Goal: Task Accomplishment & Management: Manage account settings

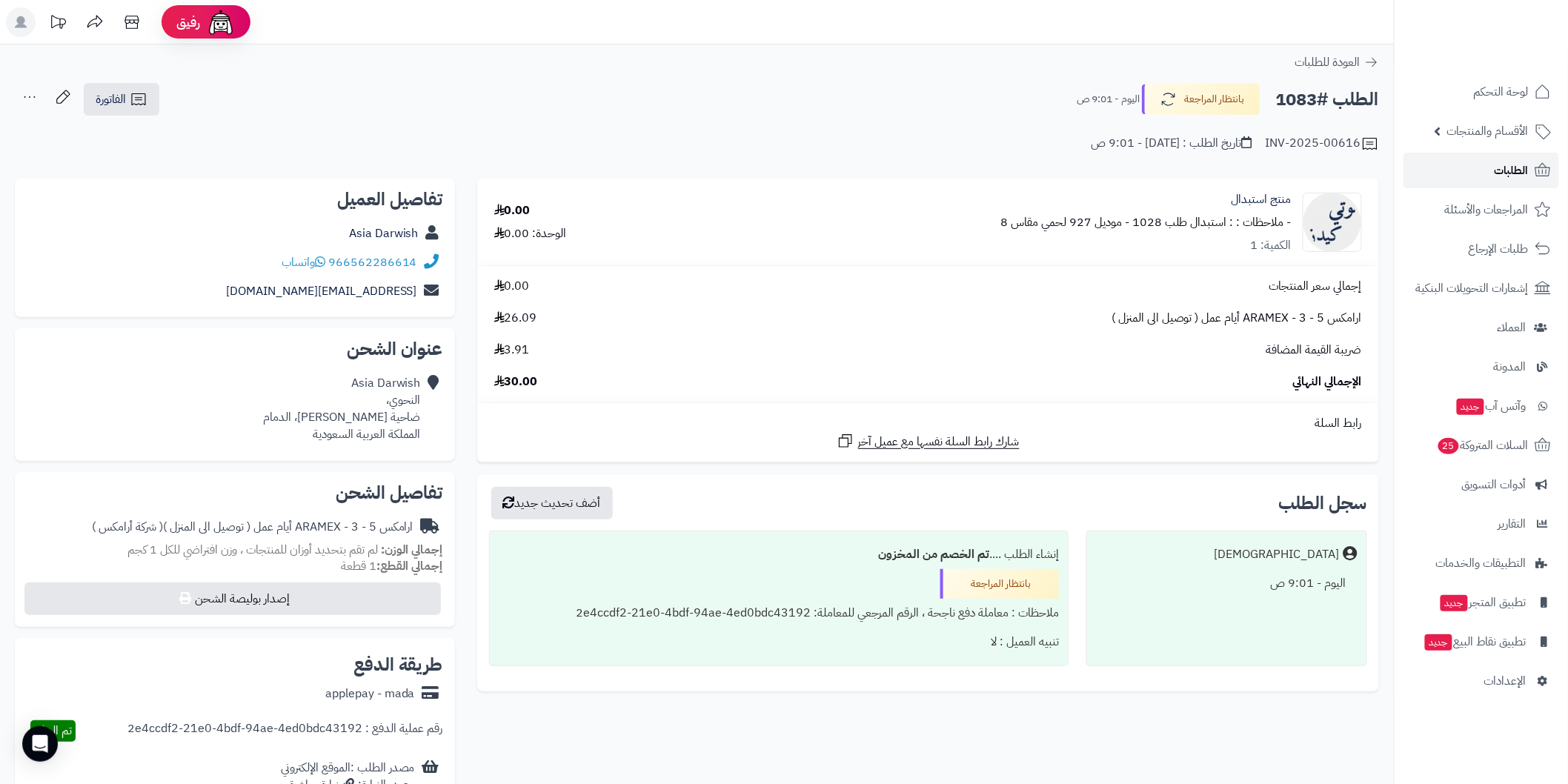
click at [1465, 166] on link "الطلبات" at bounding box center [1481, 171] width 155 height 36
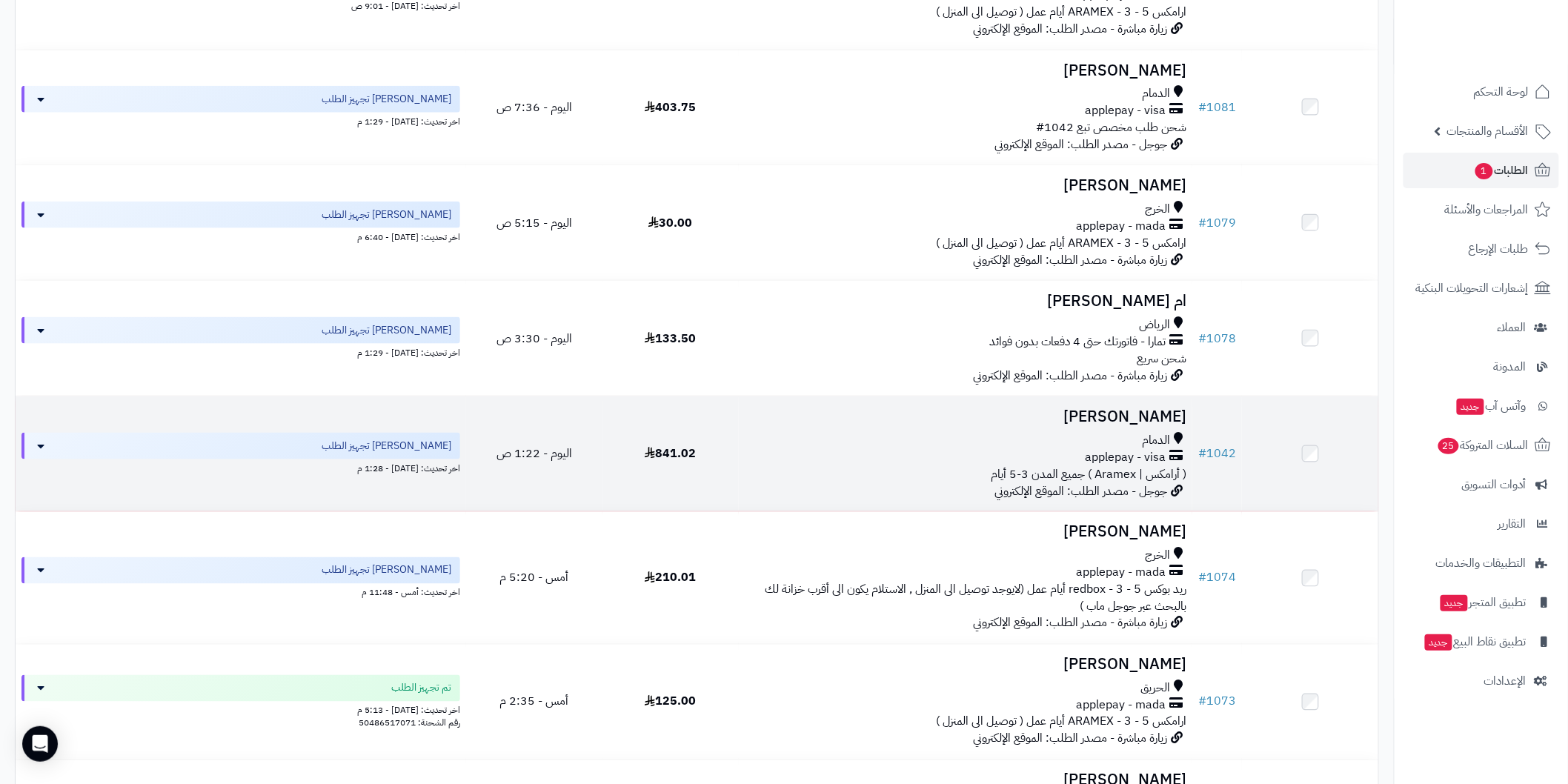
scroll to position [603, 0]
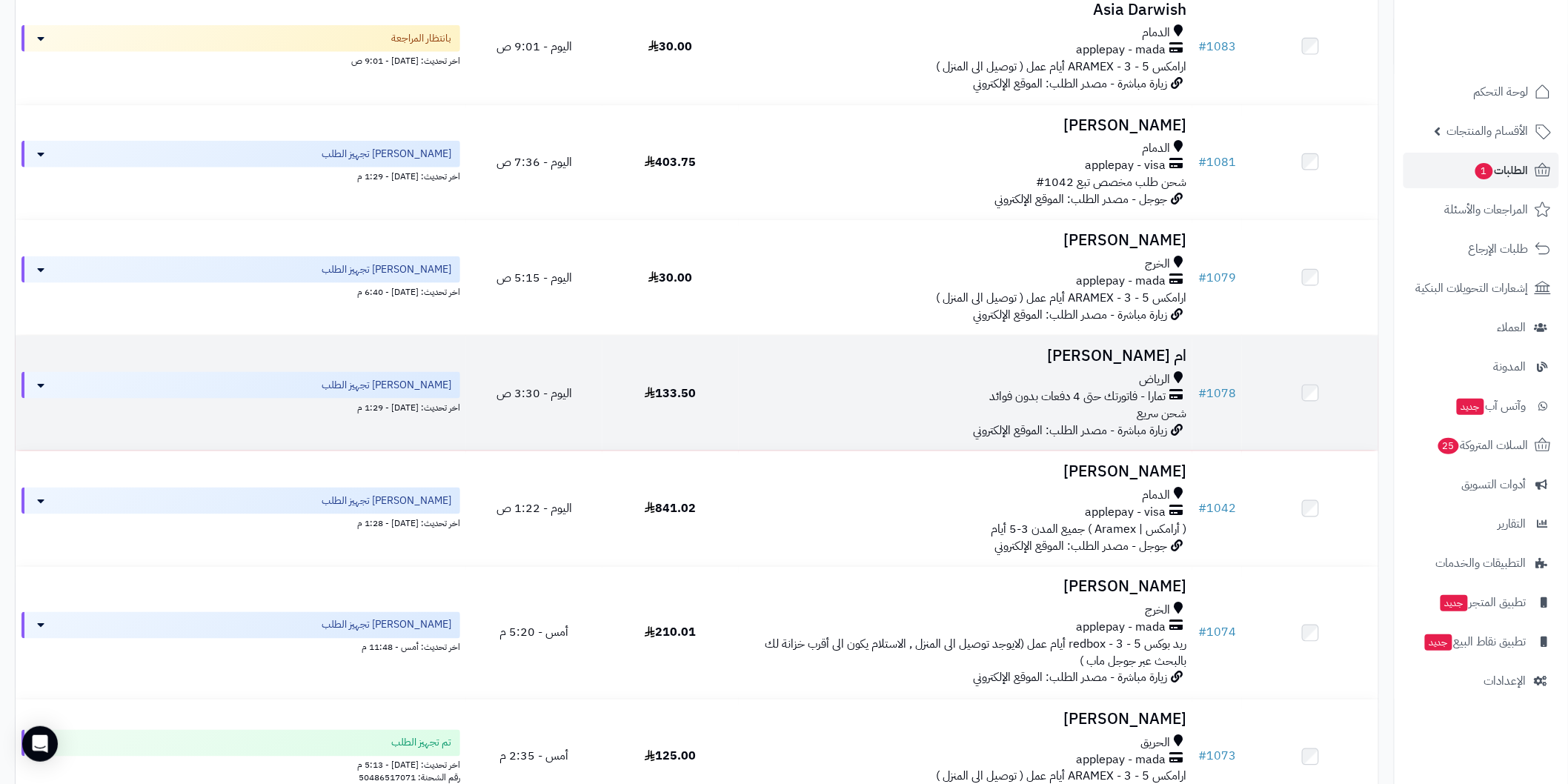
click at [1093, 359] on h3 "ام [PERSON_NAME]" at bounding box center [965, 355] width 442 height 17
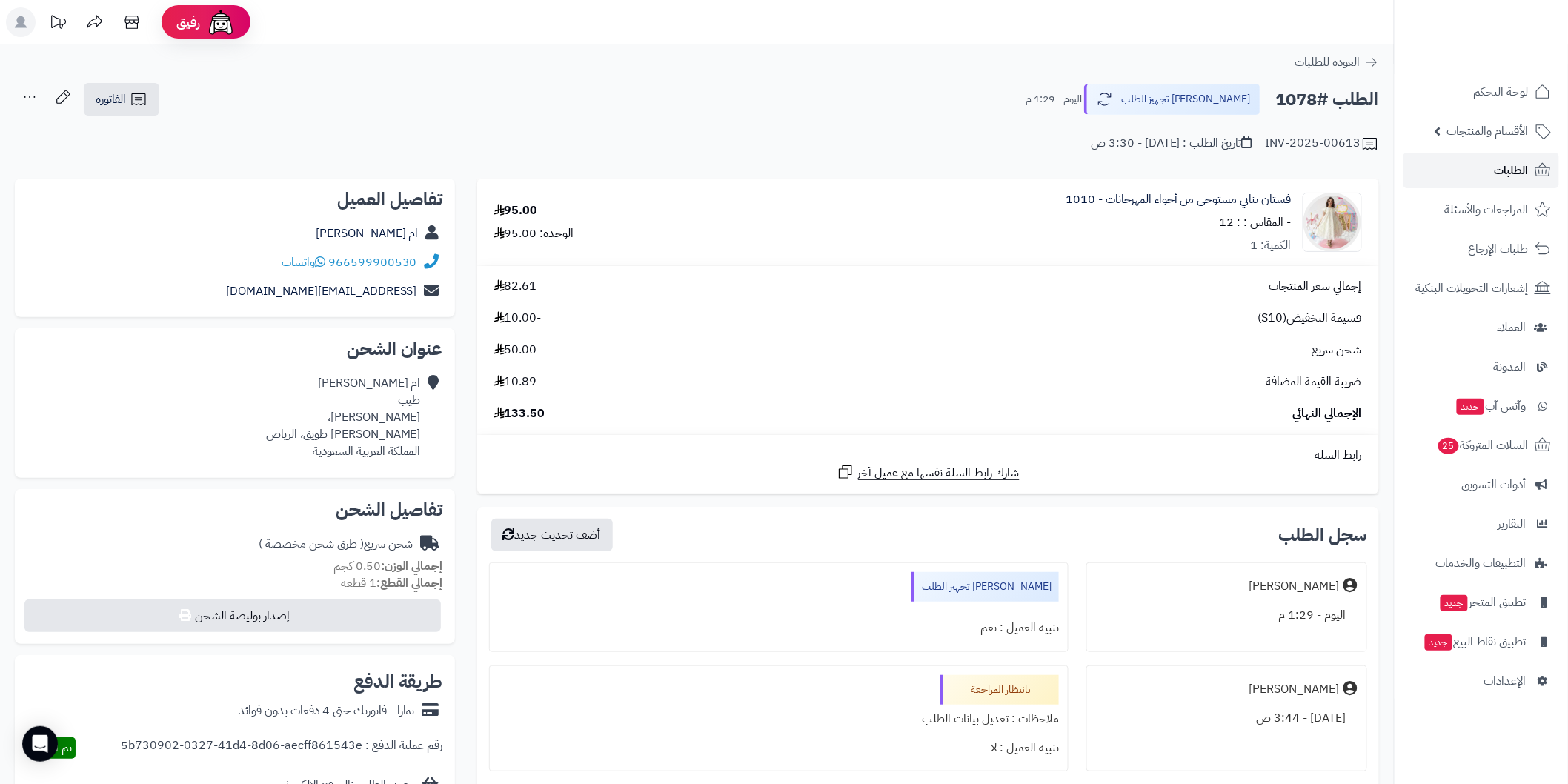
click at [1476, 164] on link "الطلبات" at bounding box center [1481, 171] width 155 height 36
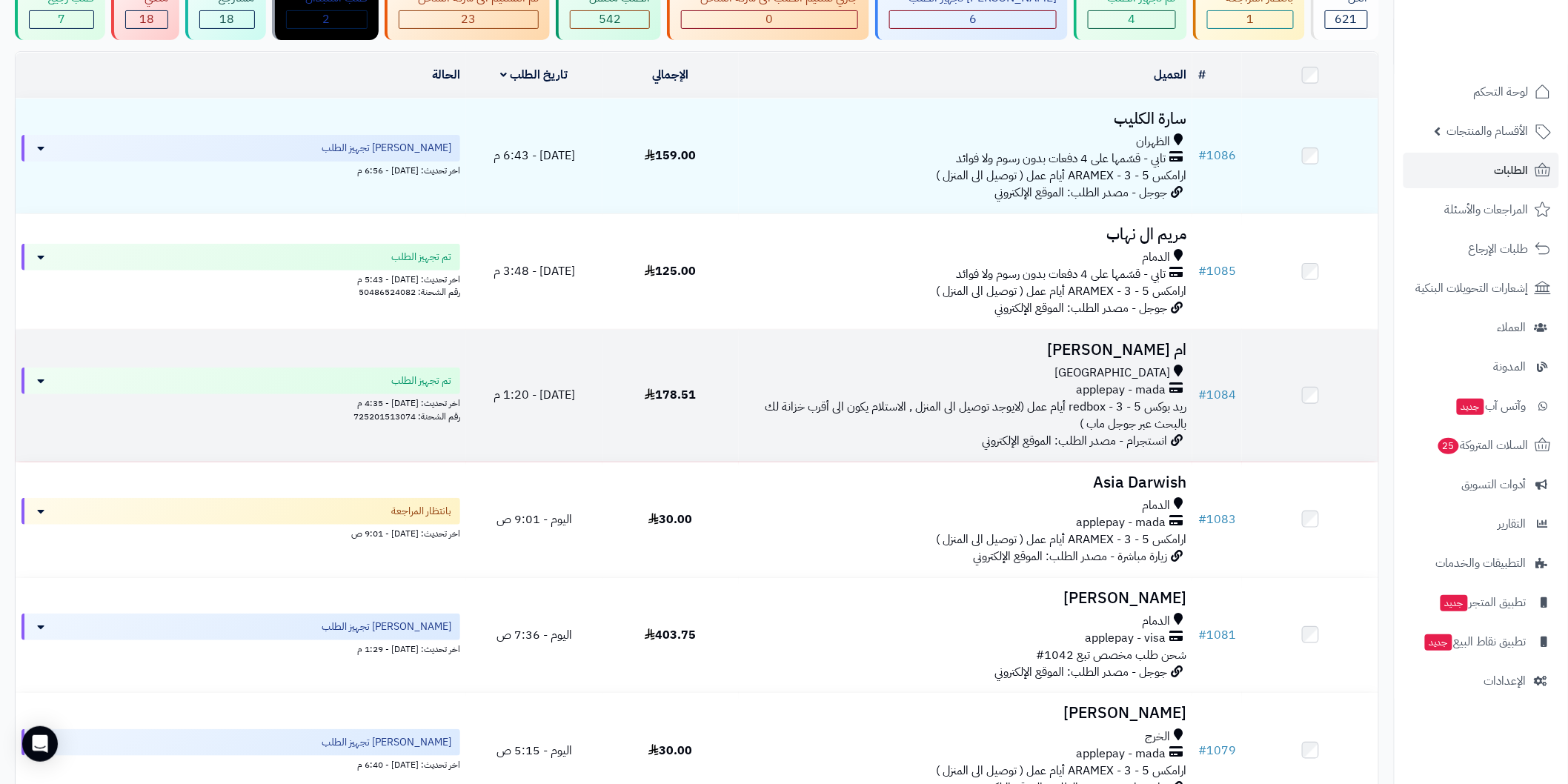
scroll to position [186, 0]
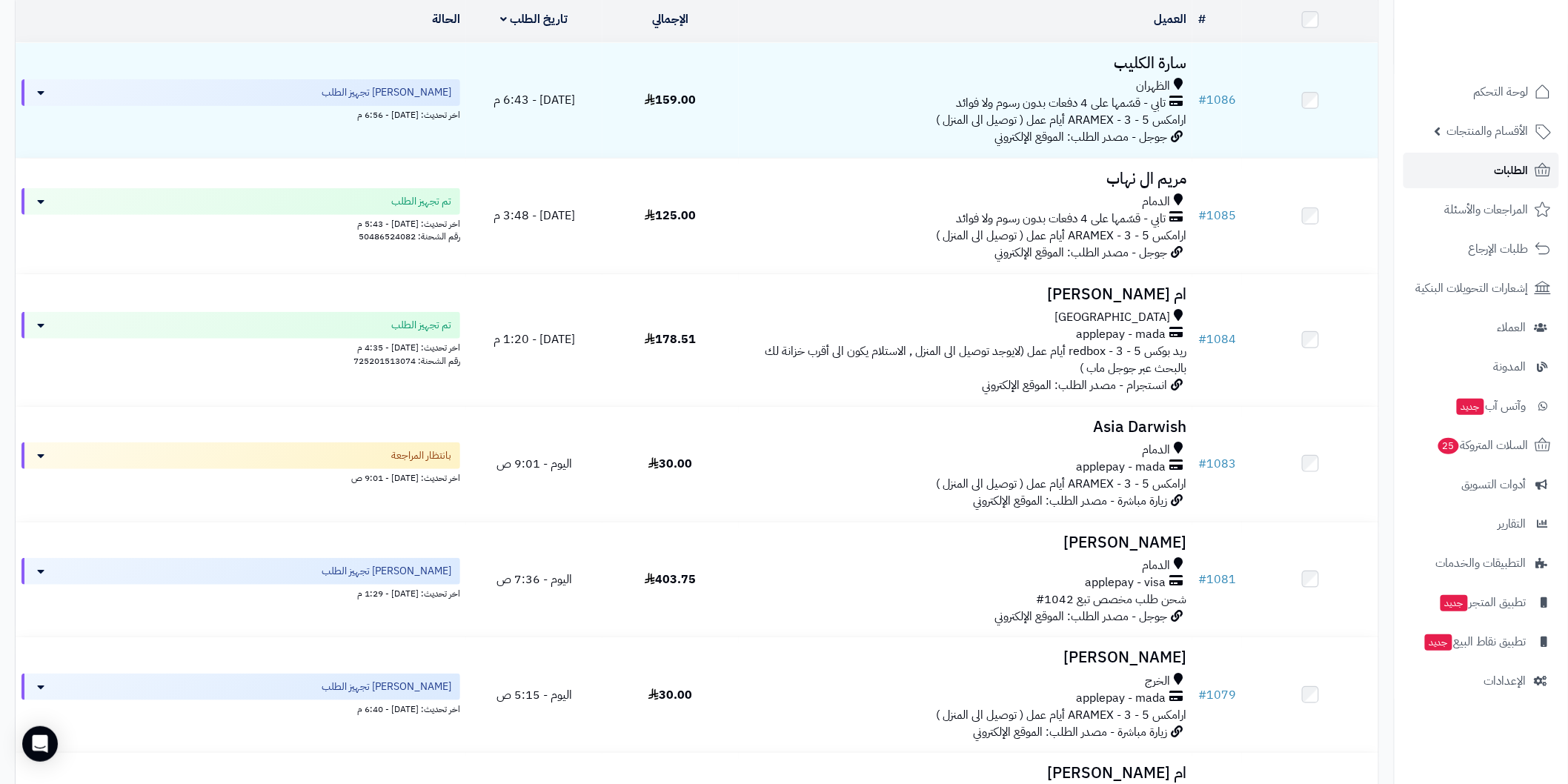
click at [1472, 172] on link "الطلبات" at bounding box center [1481, 171] width 155 height 36
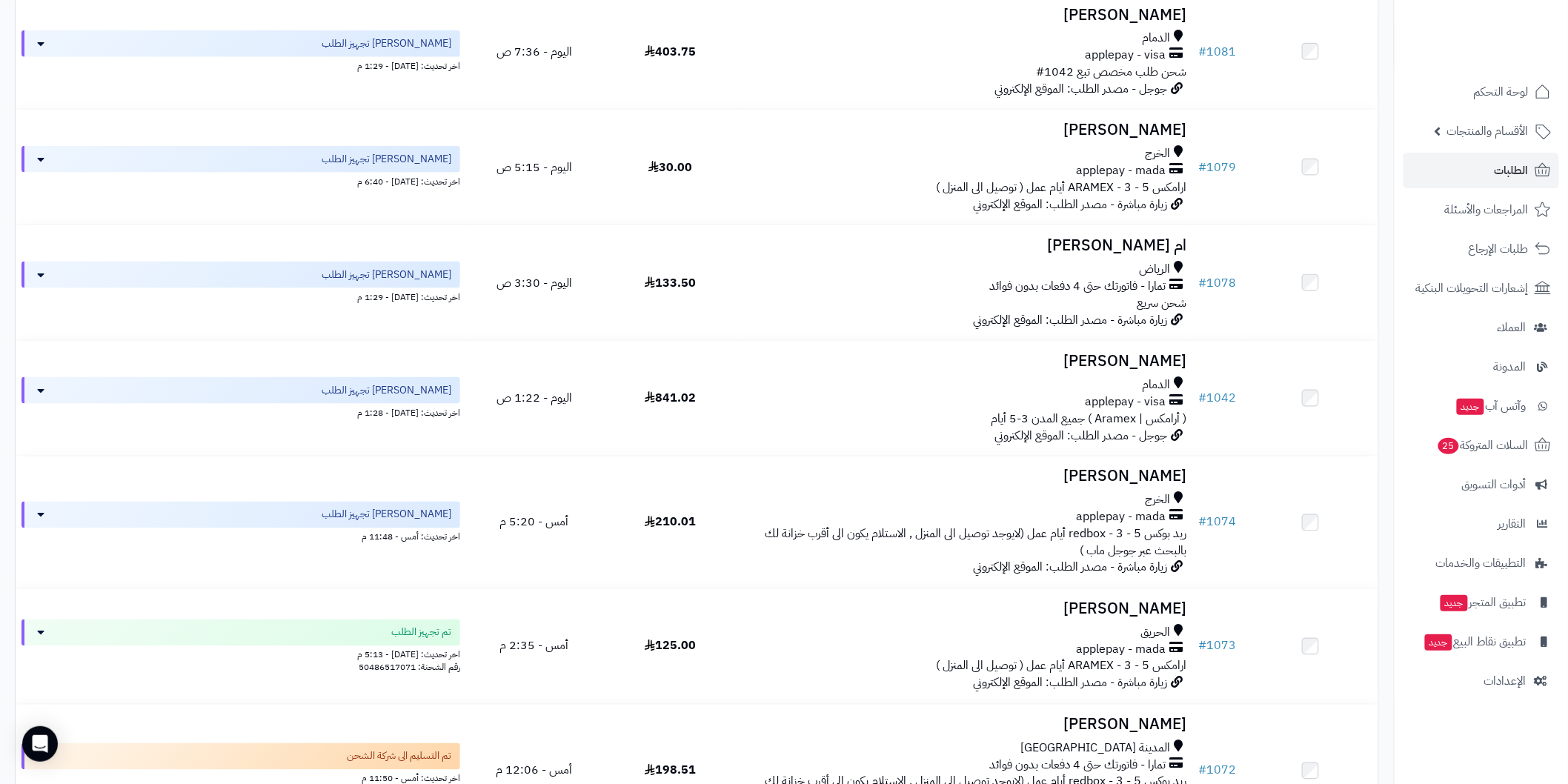
scroll to position [768, 0]
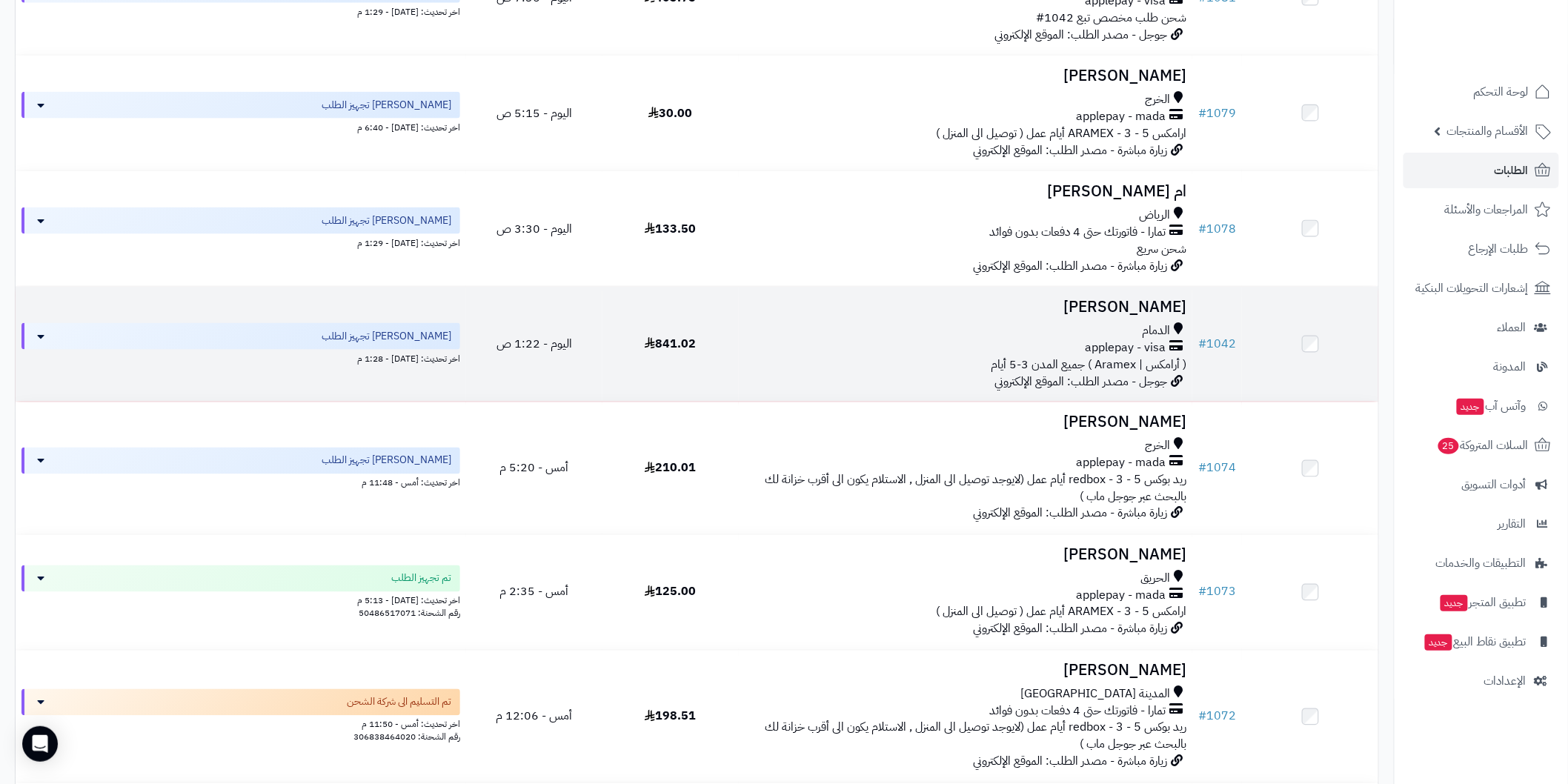
click at [1142, 298] on h3 "[PERSON_NAME]" at bounding box center [965, 306] width 442 height 17
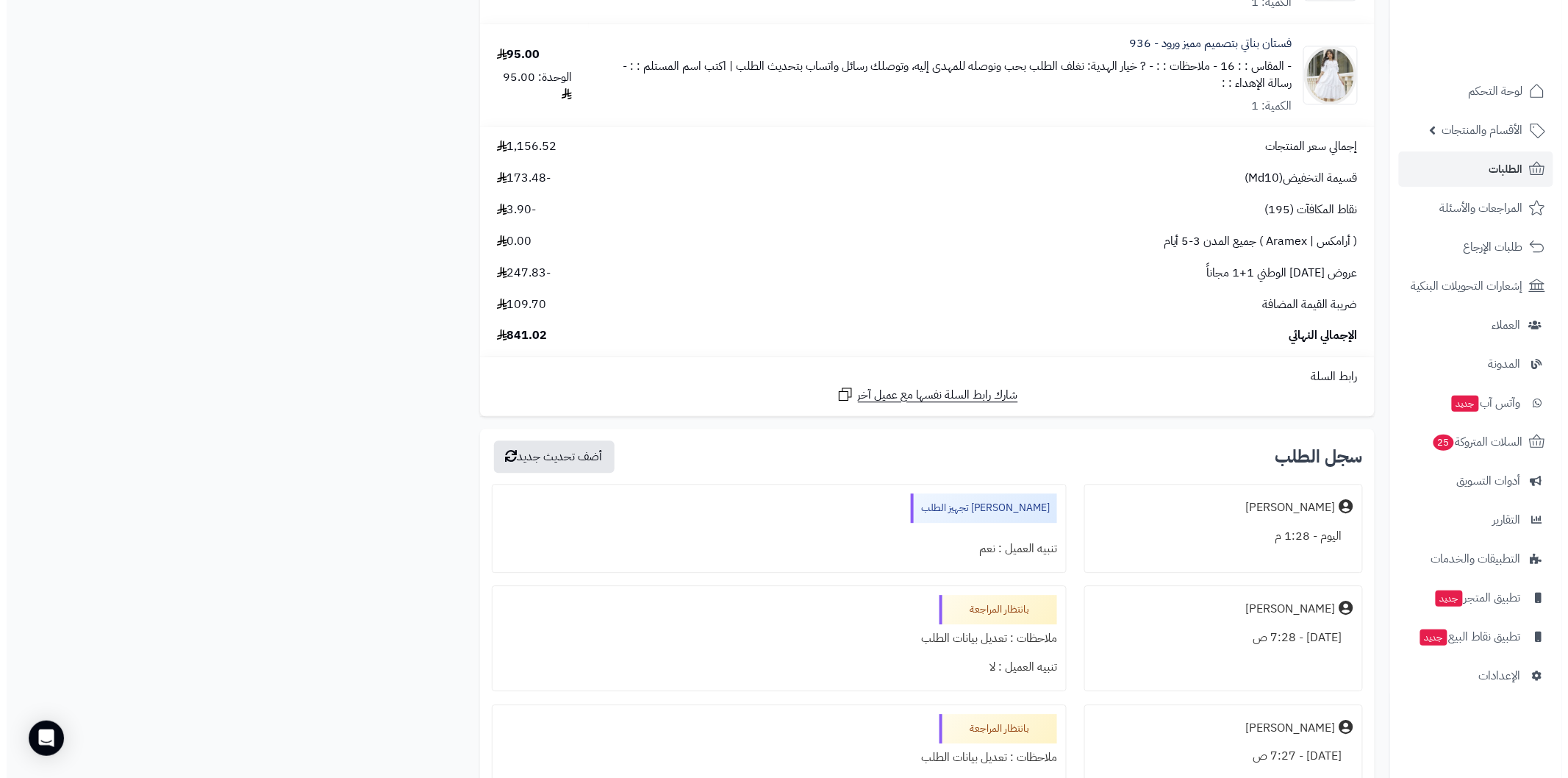
scroll to position [1415, 0]
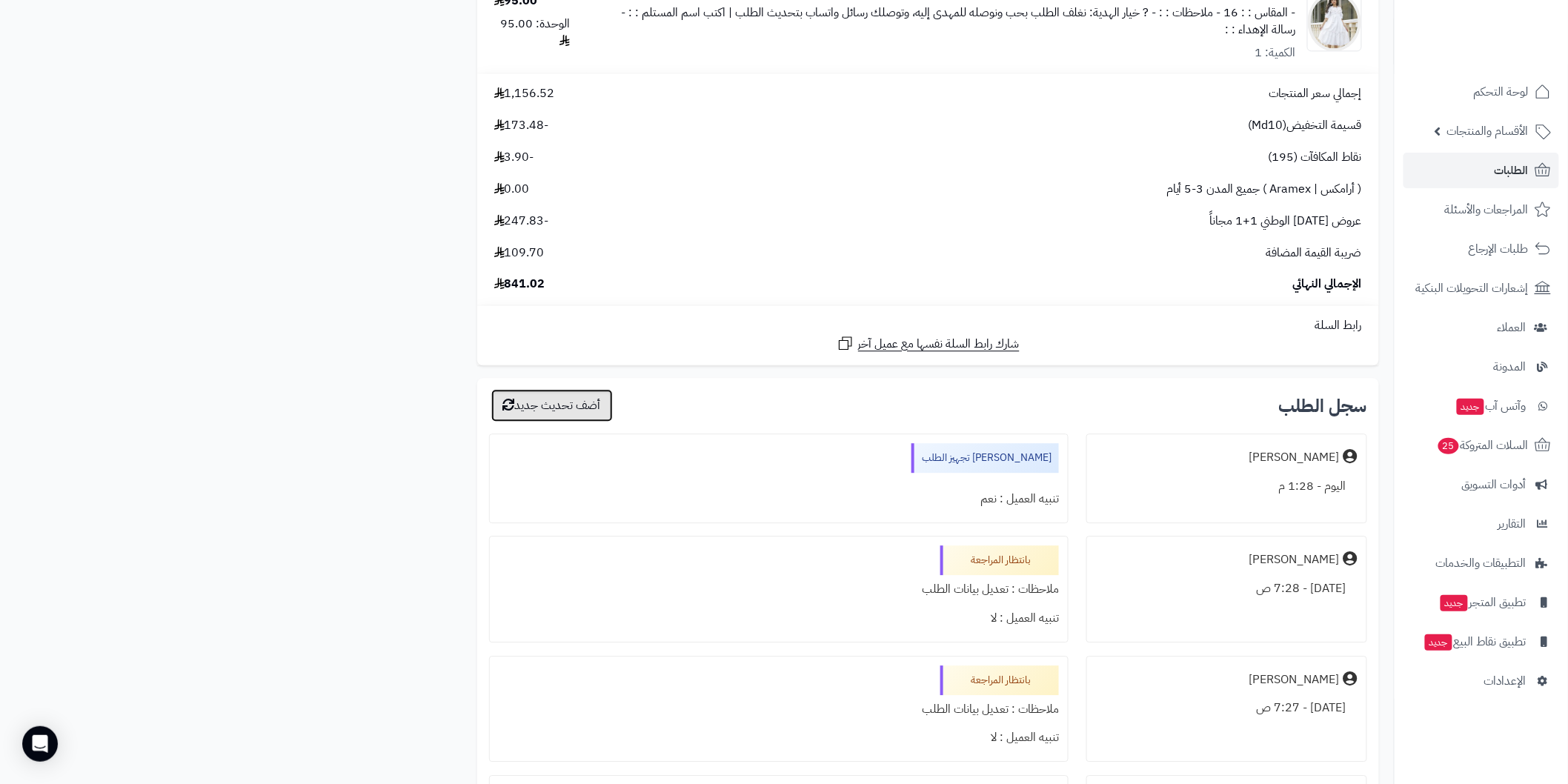
click at [579, 407] on button "أضف تحديث جديد" at bounding box center [552, 405] width 121 height 33
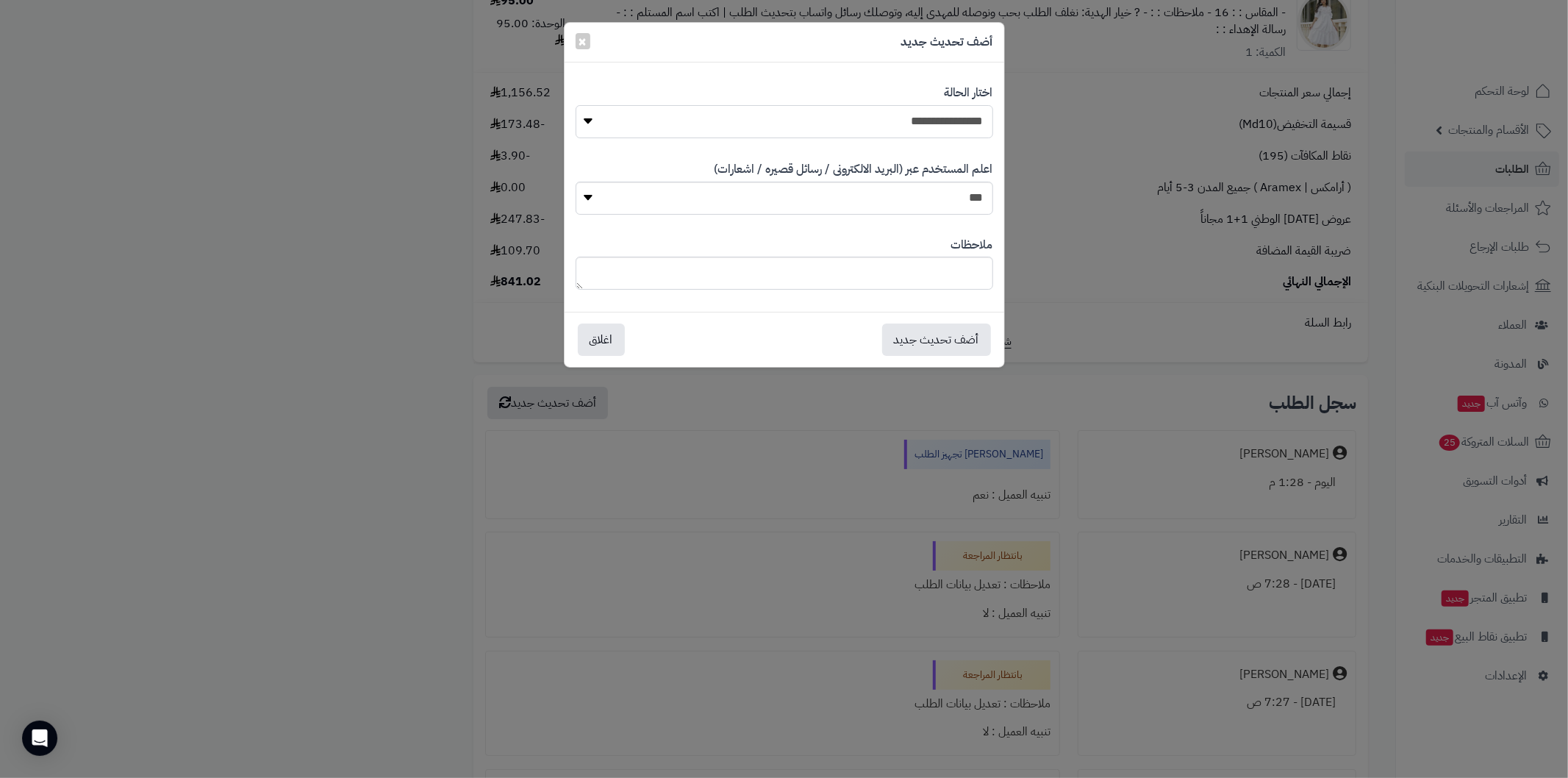
click at [861, 112] on select "**********" at bounding box center [784, 121] width 417 height 33
select select "*"
click at [576, 105] on select "**********" at bounding box center [784, 121] width 417 height 33
click at [951, 346] on button "أضف تحديث جديد" at bounding box center [936, 338] width 109 height 33
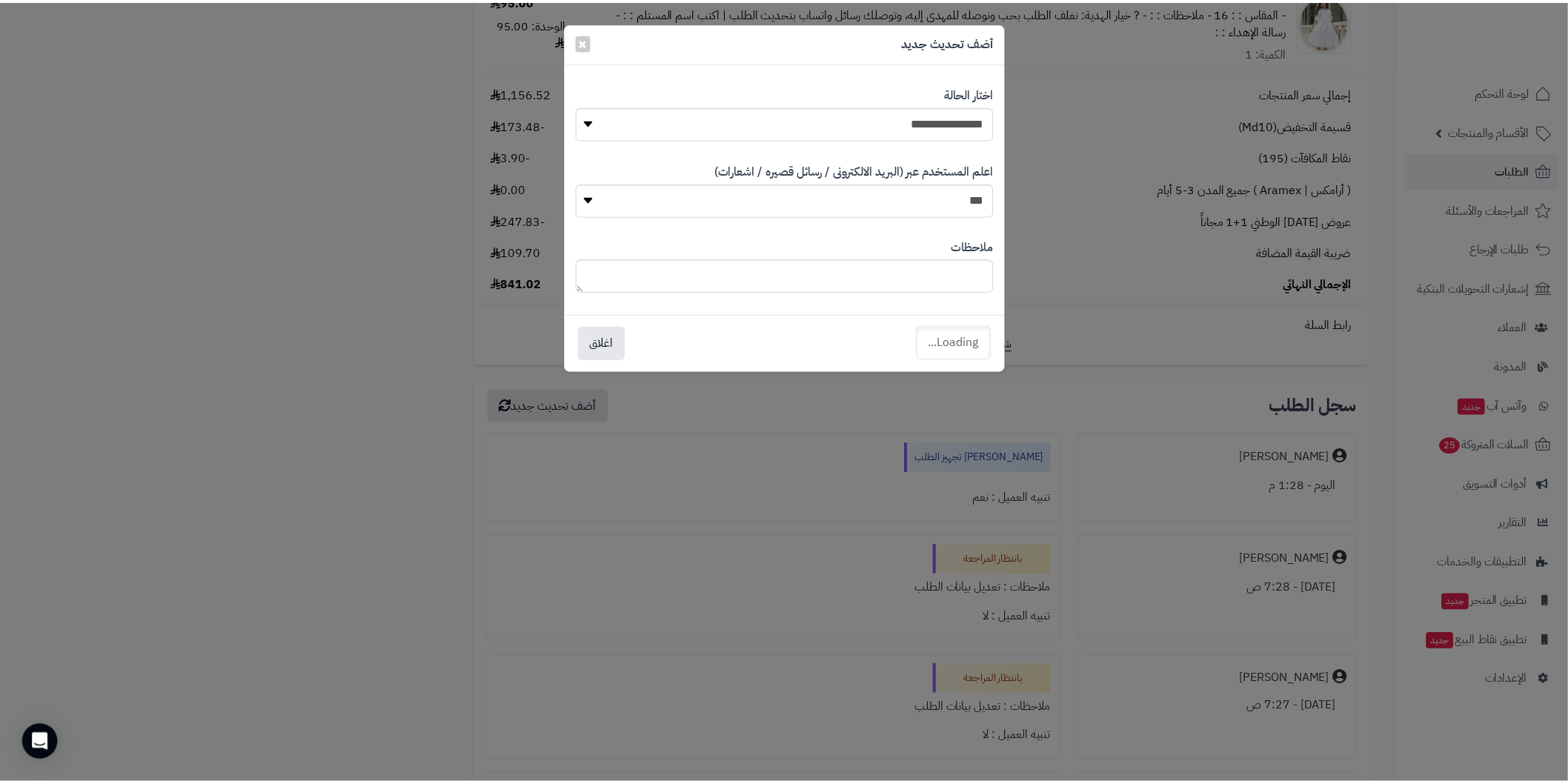
scroll to position [1475, 0]
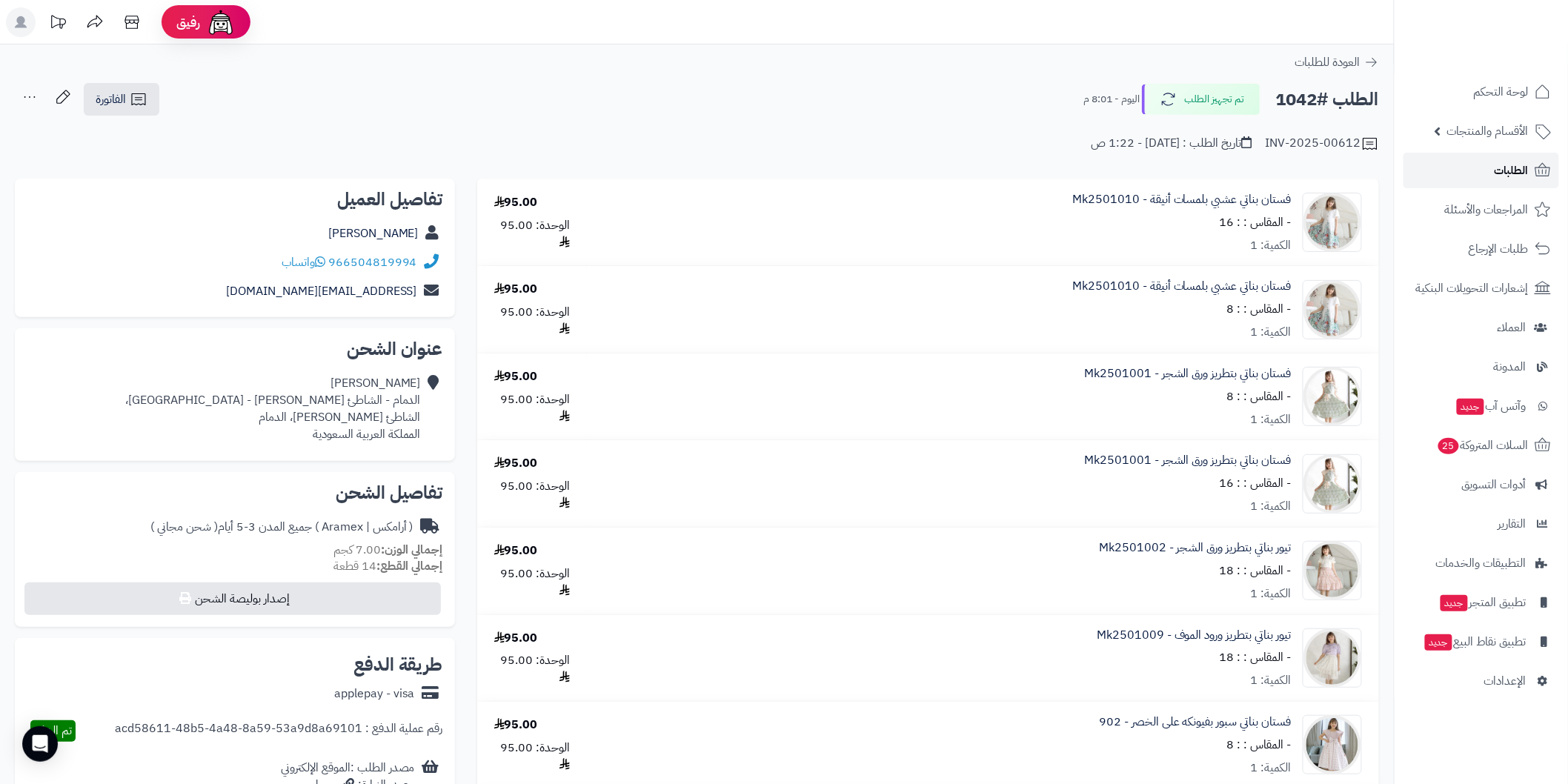
click at [1470, 166] on link "الطلبات" at bounding box center [1481, 171] width 155 height 36
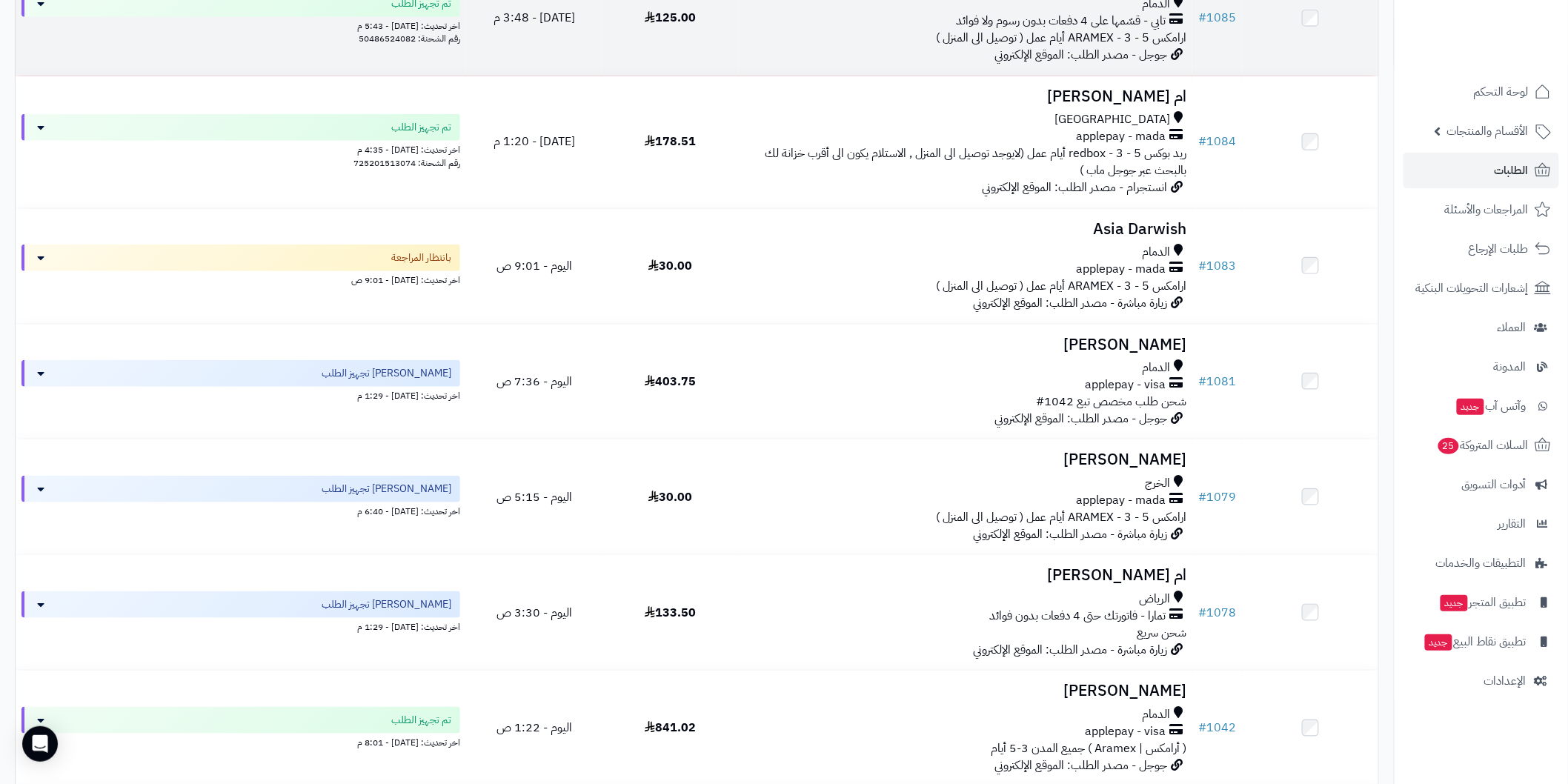
scroll to position [438, 0]
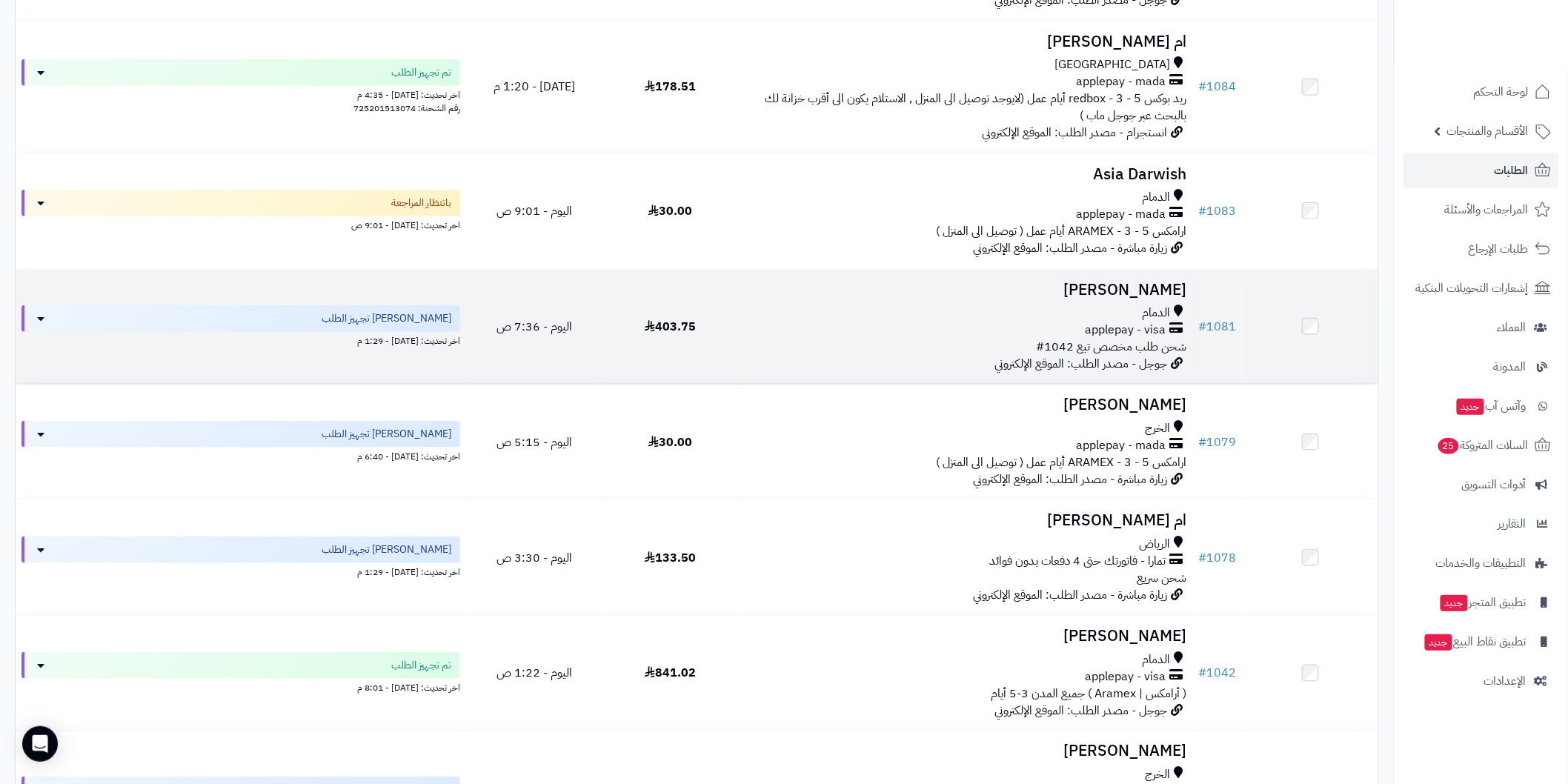
click at [1108, 281] on h3 "[PERSON_NAME]" at bounding box center [965, 289] width 442 height 17
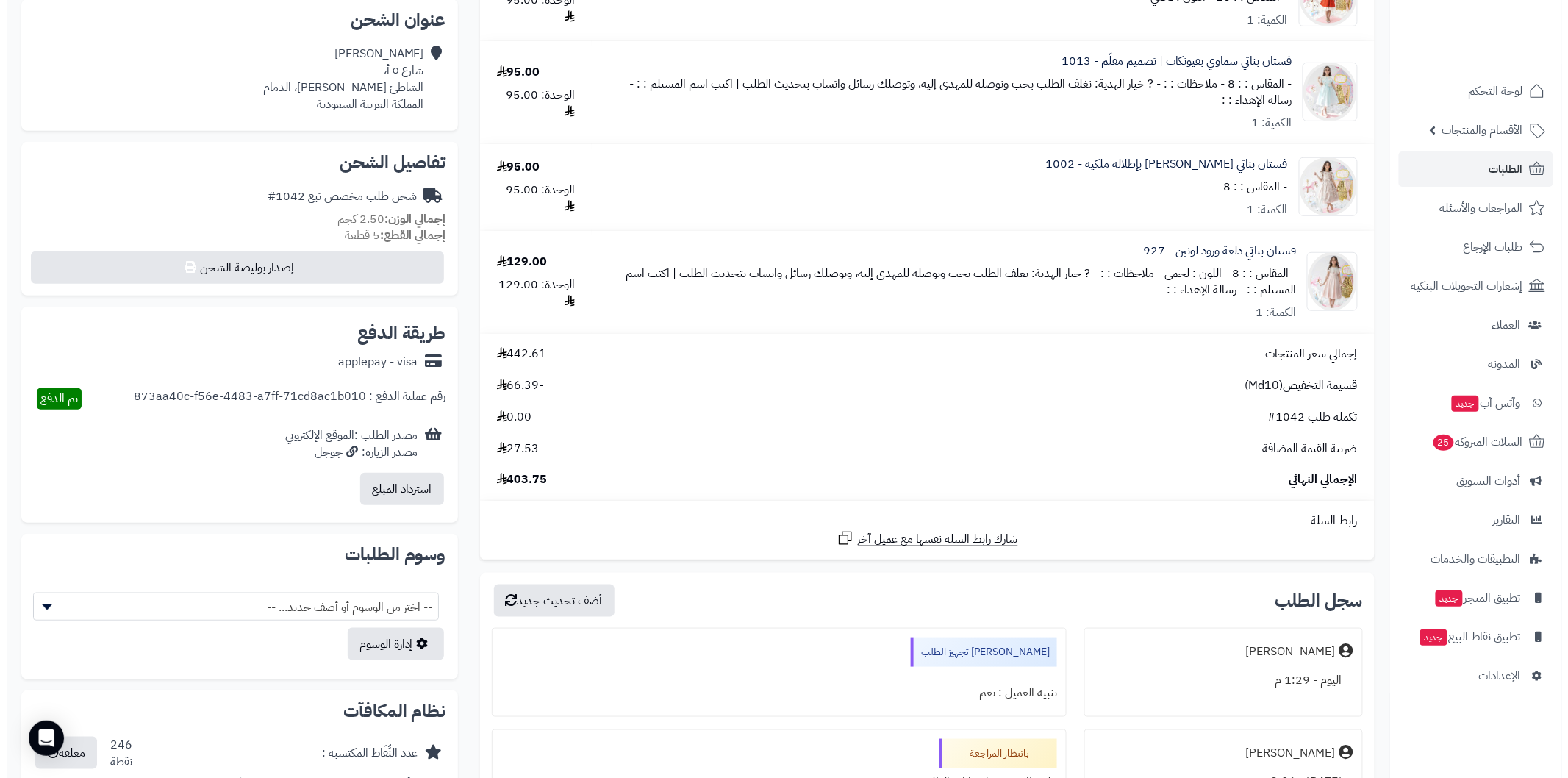
scroll to position [435, 0]
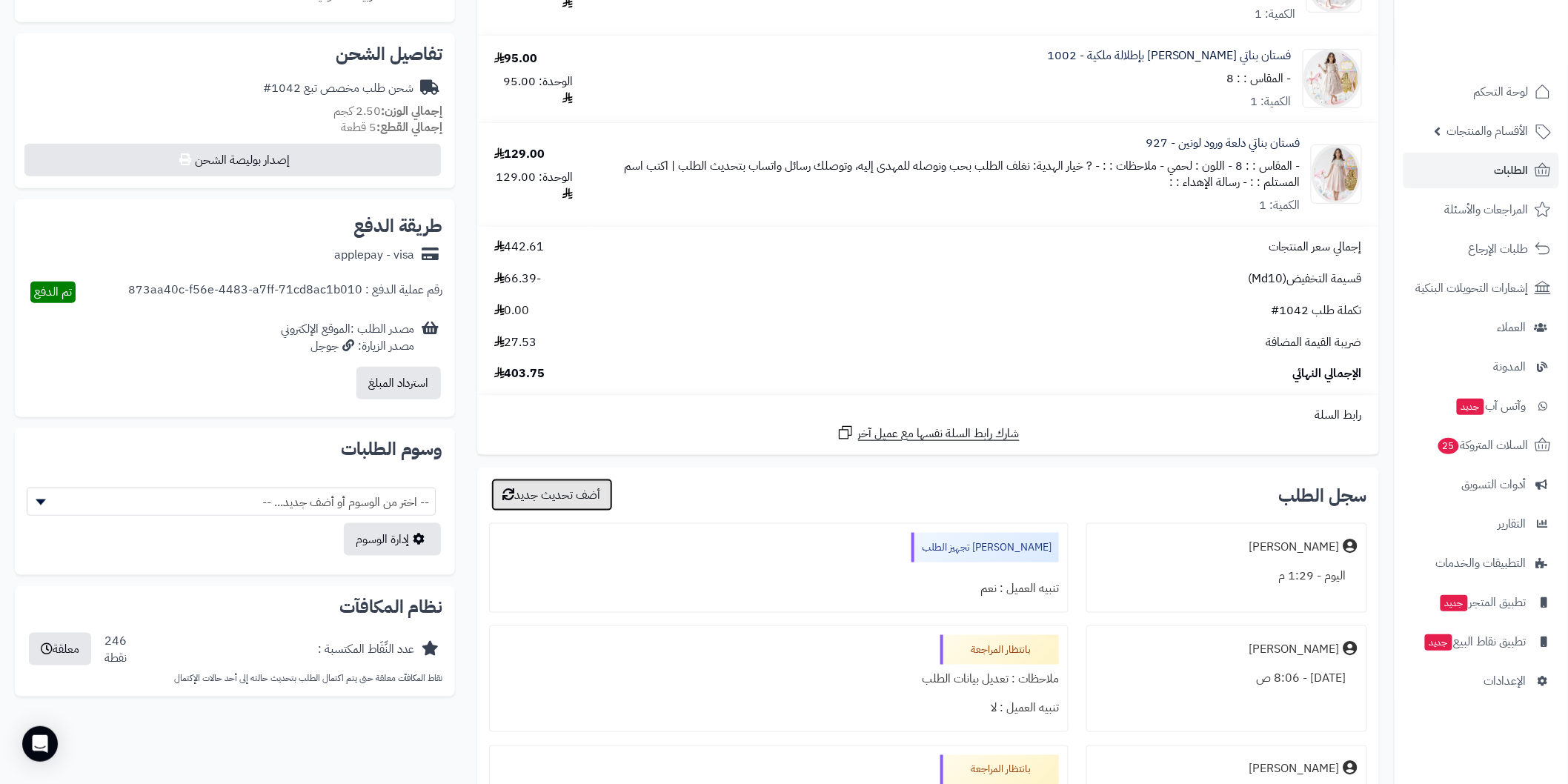
click at [588, 501] on button "أضف تحديث جديد" at bounding box center [552, 495] width 121 height 33
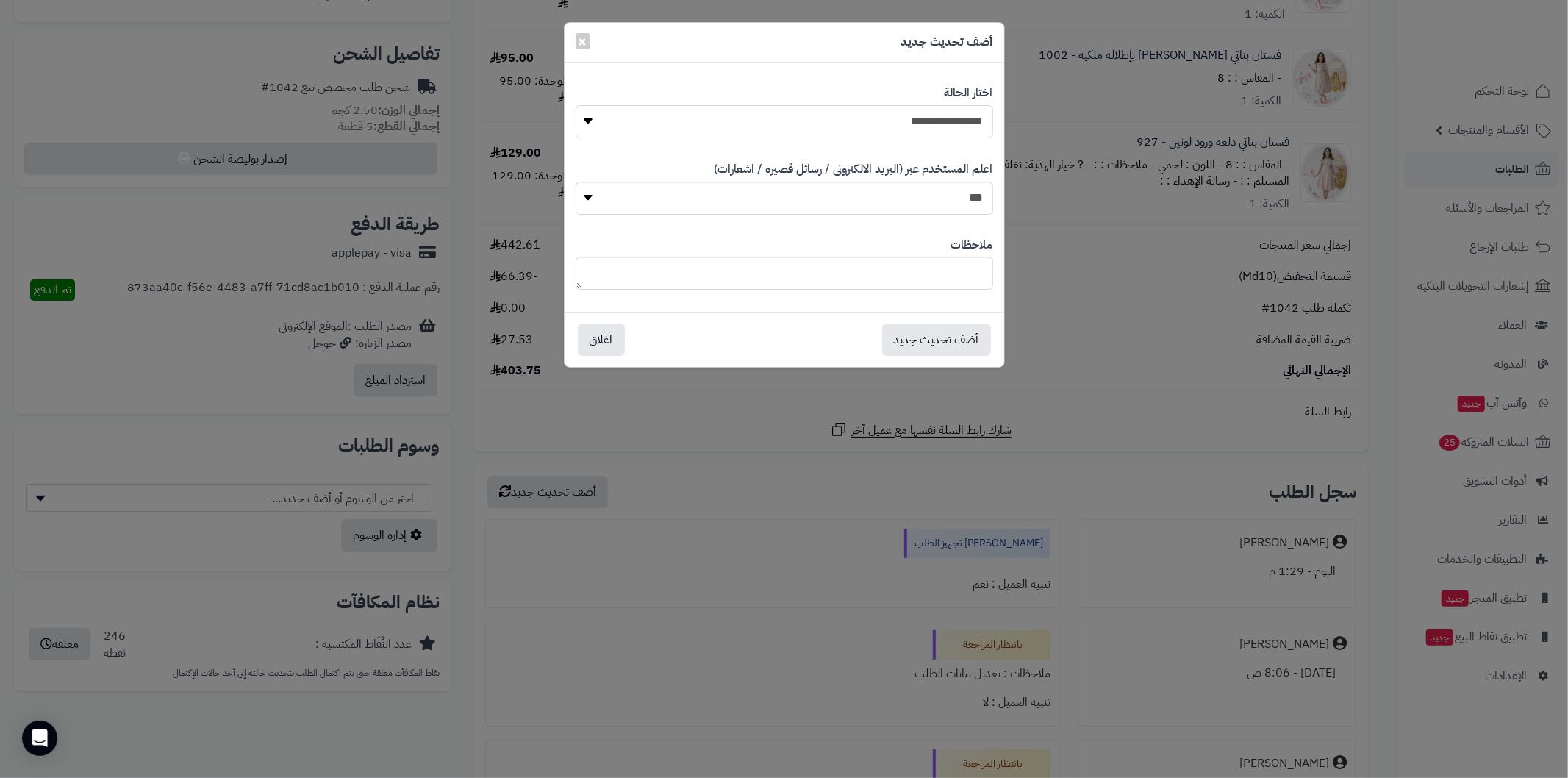
click at [888, 122] on select "**********" at bounding box center [784, 121] width 417 height 33
select select "*"
click at [576, 105] on select "**********" at bounding box center [784, 121] width 417 height 33
click at [950, 344] on button "أضف تحديث جديد" at bounding box center [936, 338] width 109 height 33
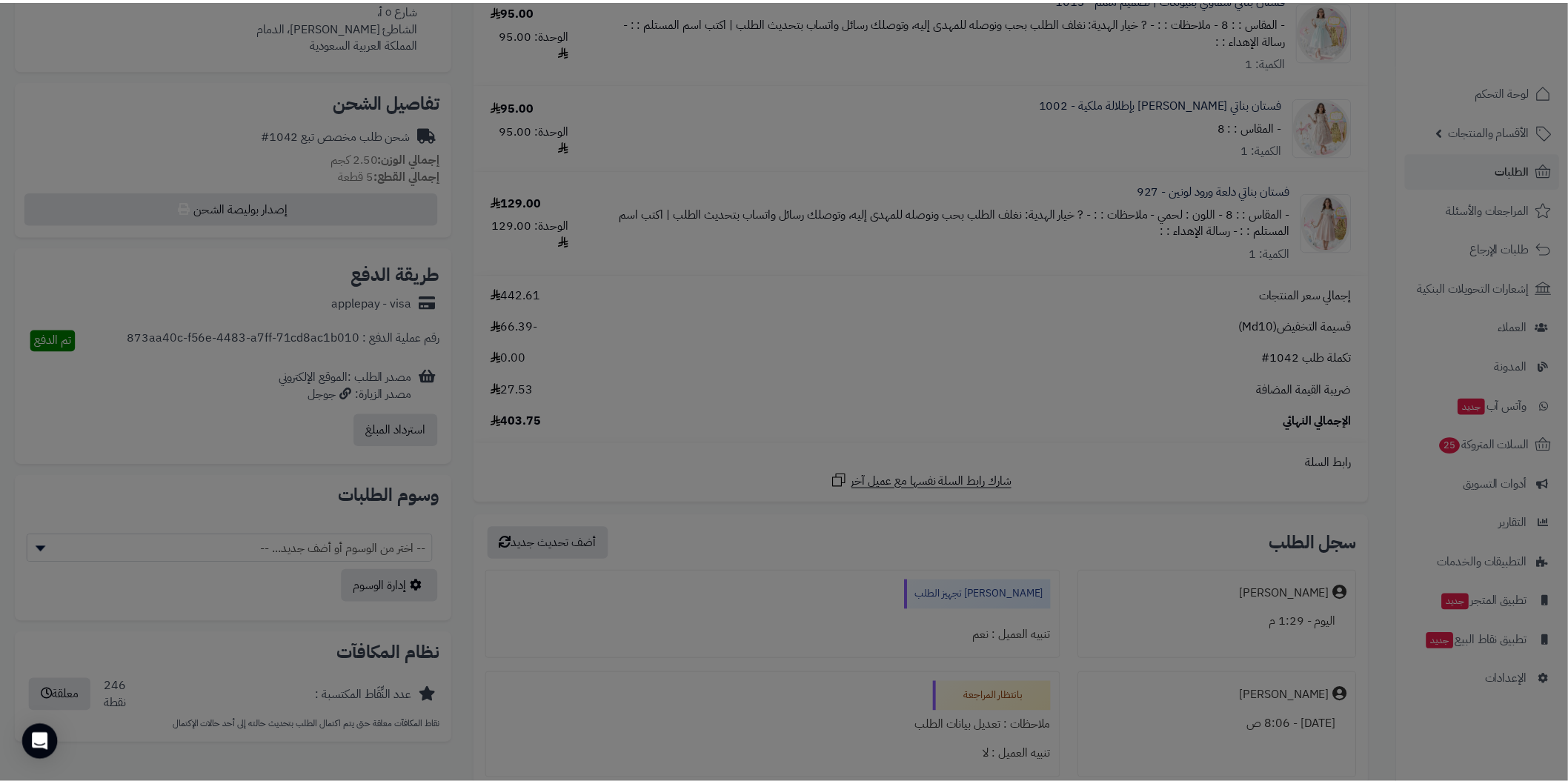
scroll to position [487, 0]
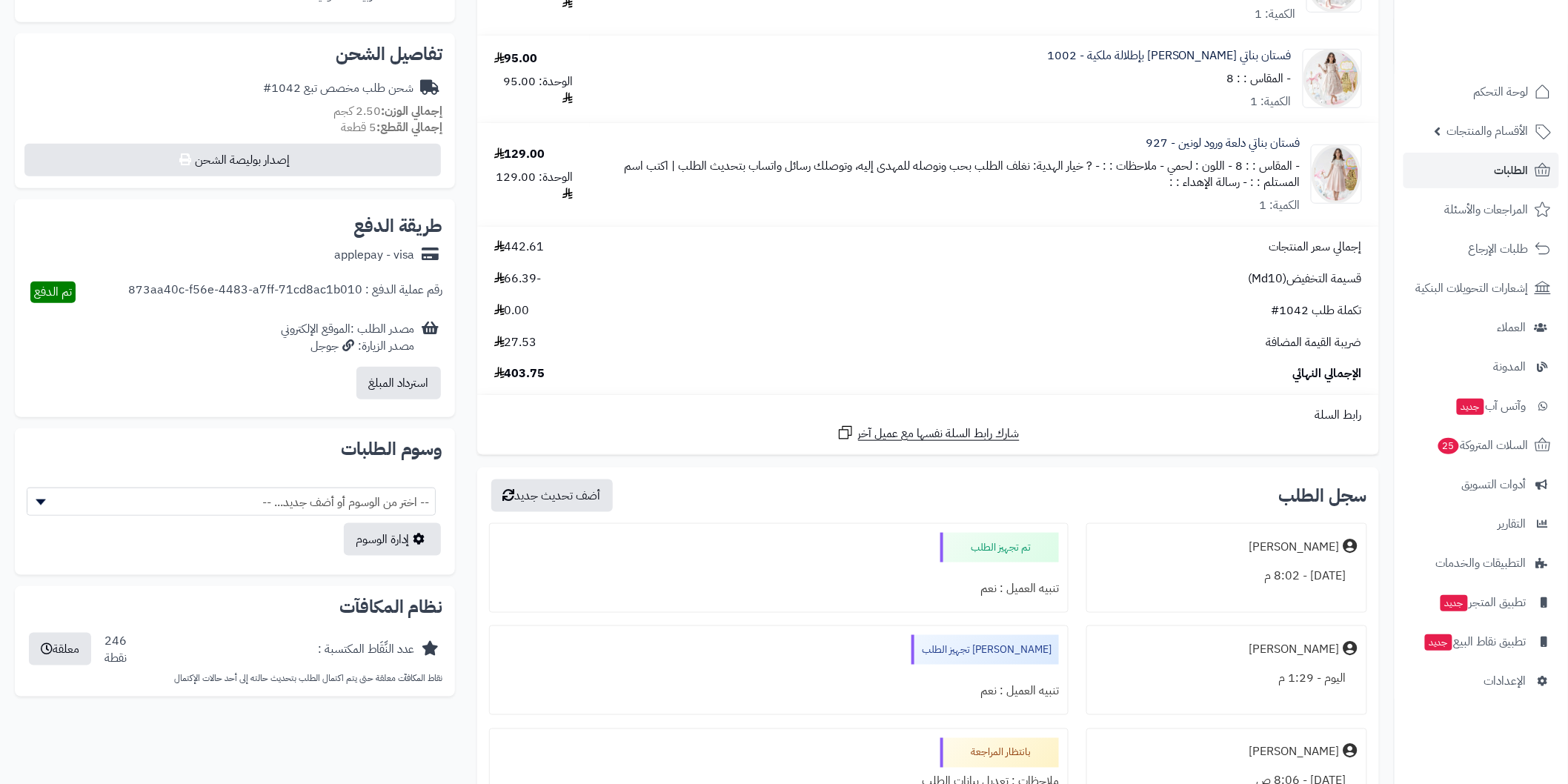
scroll to position [438, 0]
click at [1464, 173] on link "الطلبات" at bounding box center [1481, 171] width 155 height 36
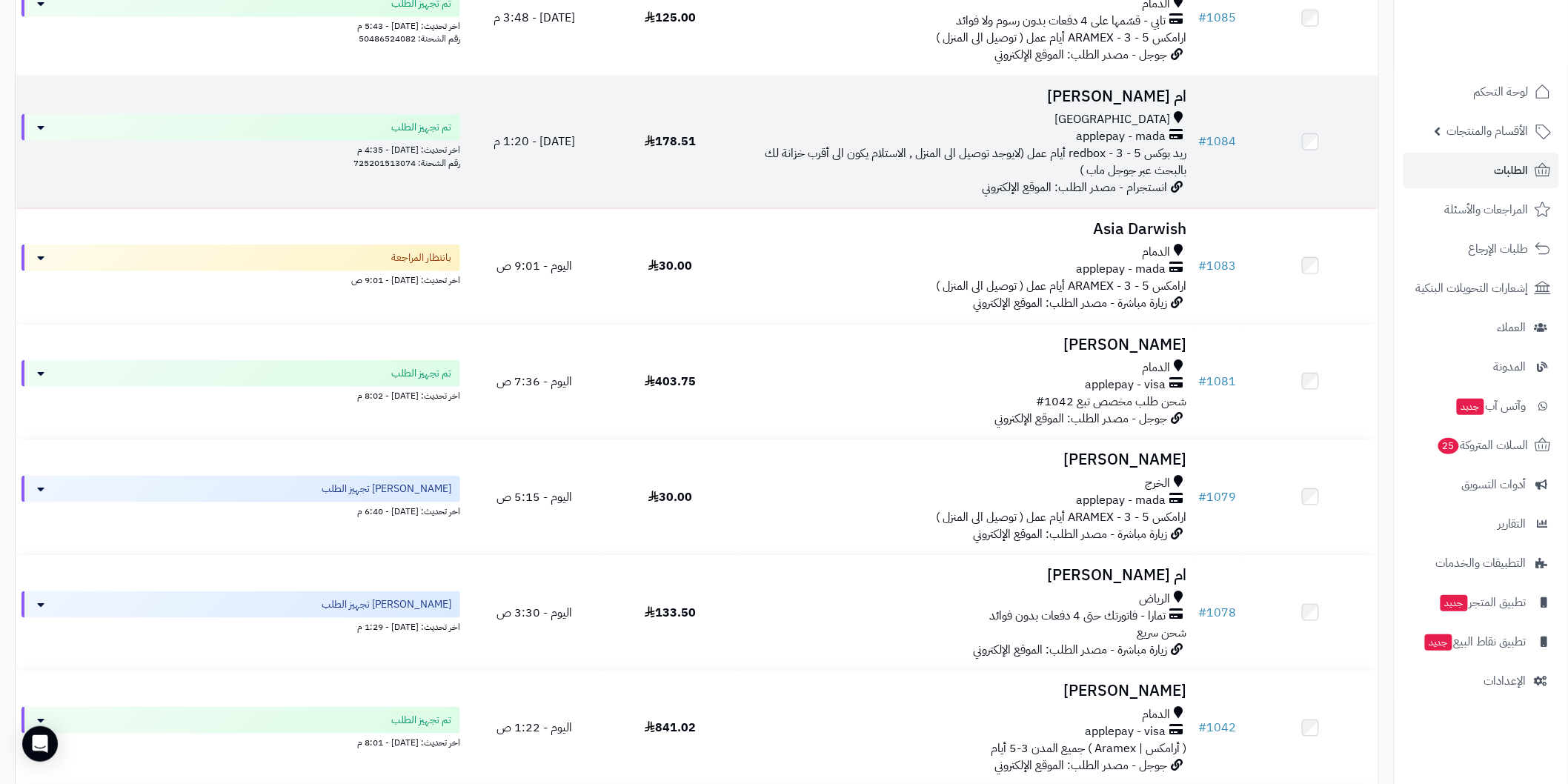
scroll to position [438, 0]
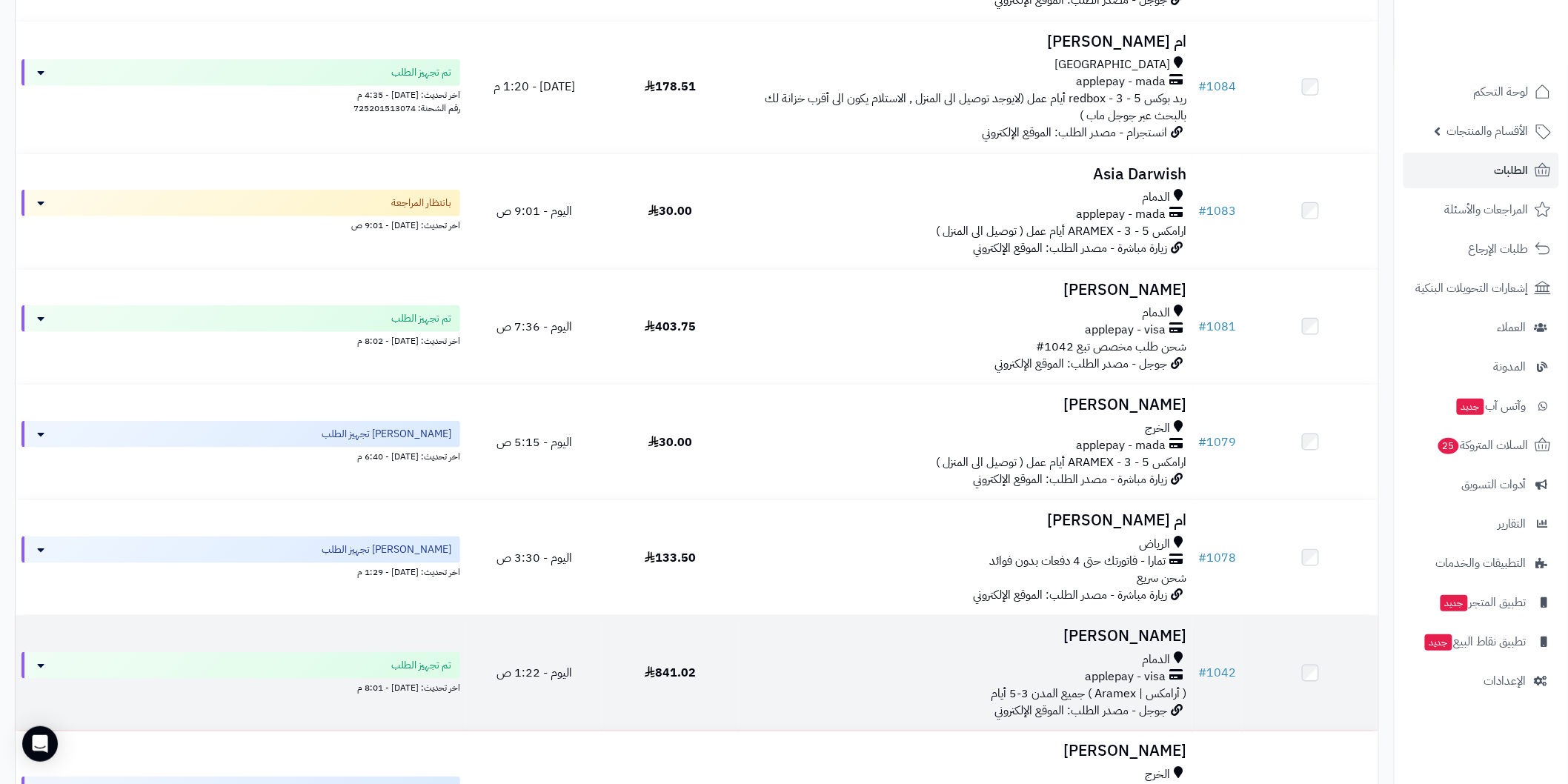
click at [1099, 623] on td "Omar Alarfaj الدمام applepay - visa ( أرامكس | Aramex ) جميع المدن 3-5 أيام جوج…" at bounding box center [965, 673] width 454 height 115
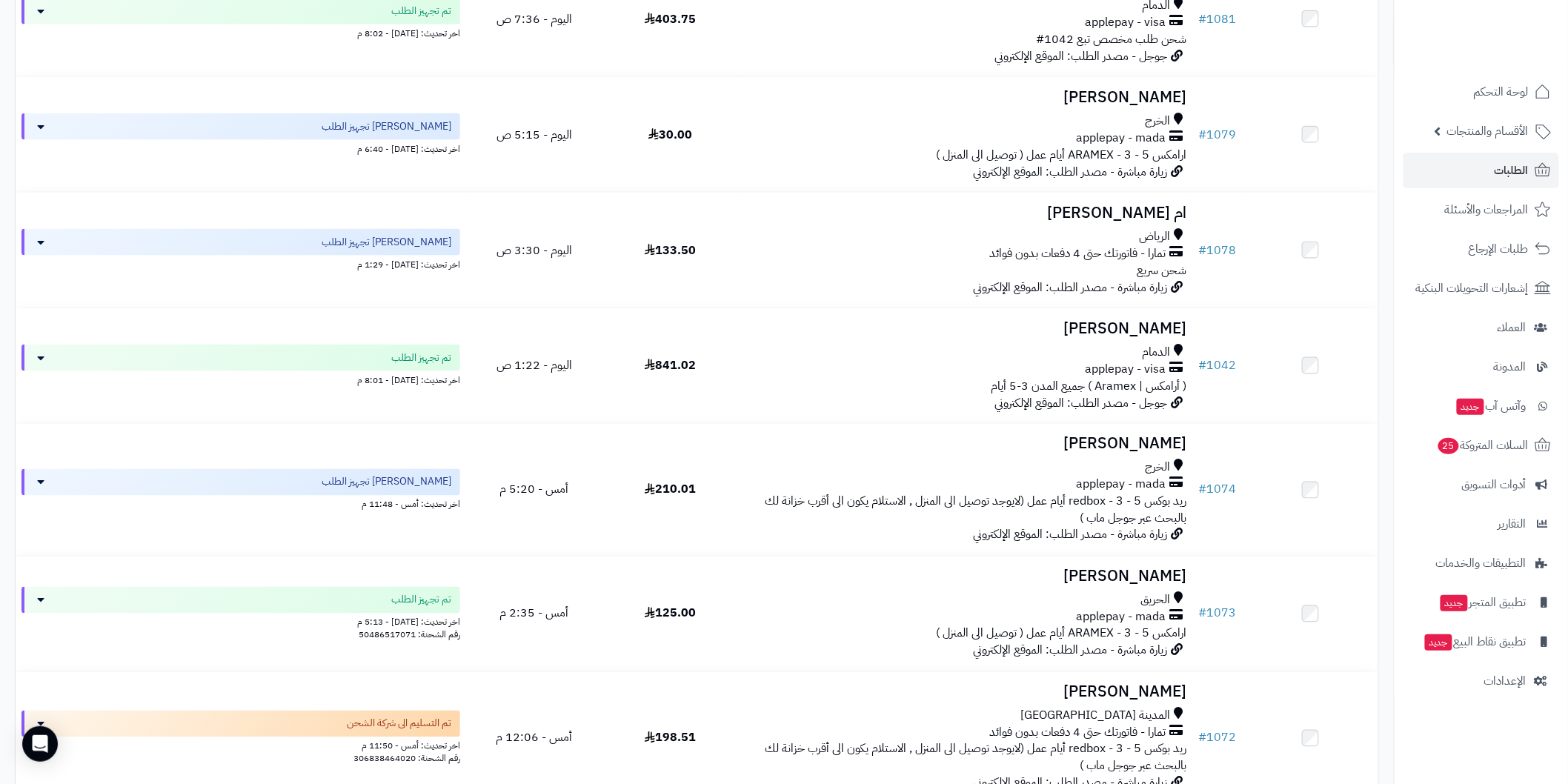
scroll to position [693, 0]
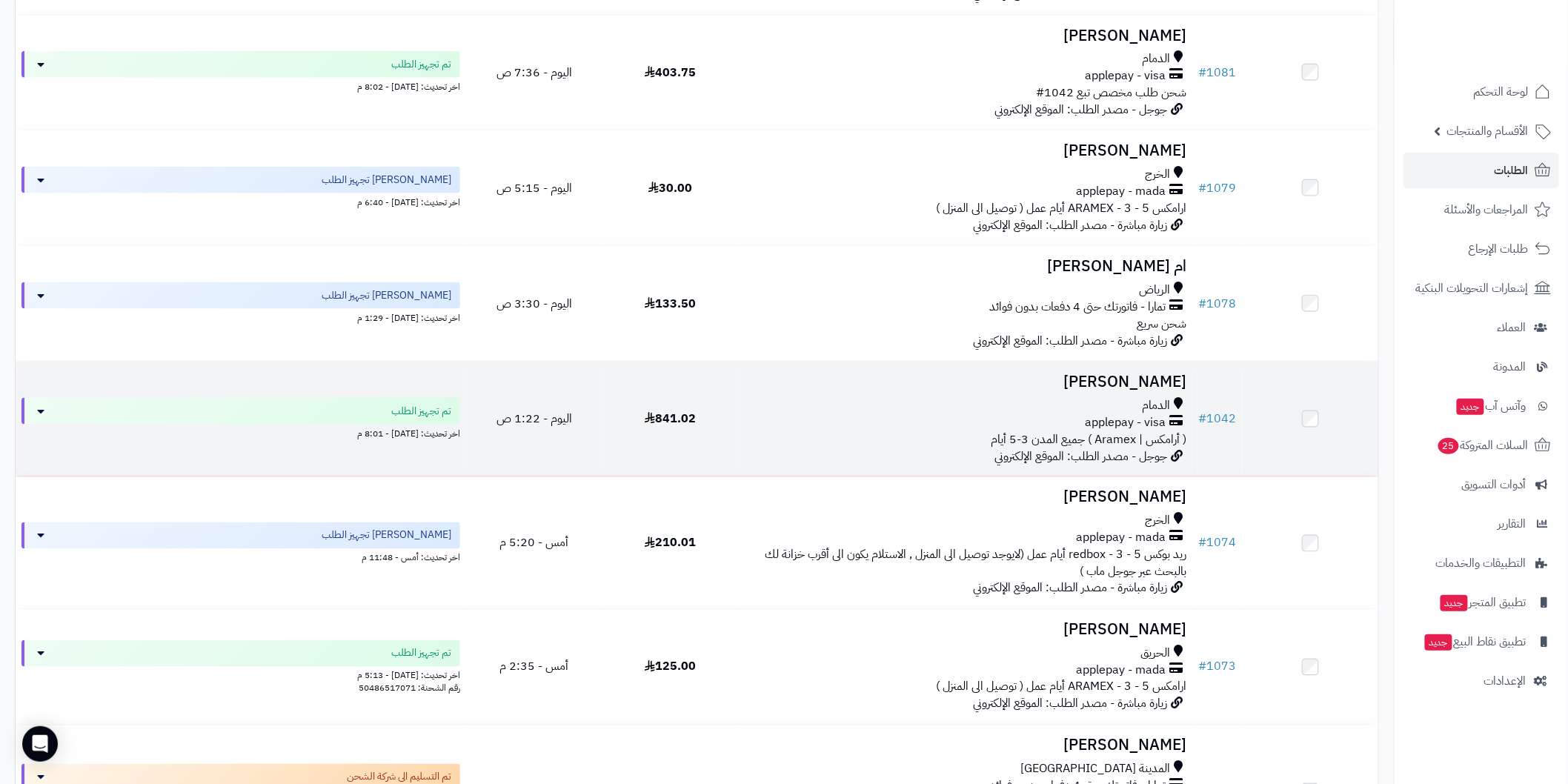
click at [1113, 378] on h3 "[PERSON_NAME]" at bounding box center [965, 381] width 442 height 17
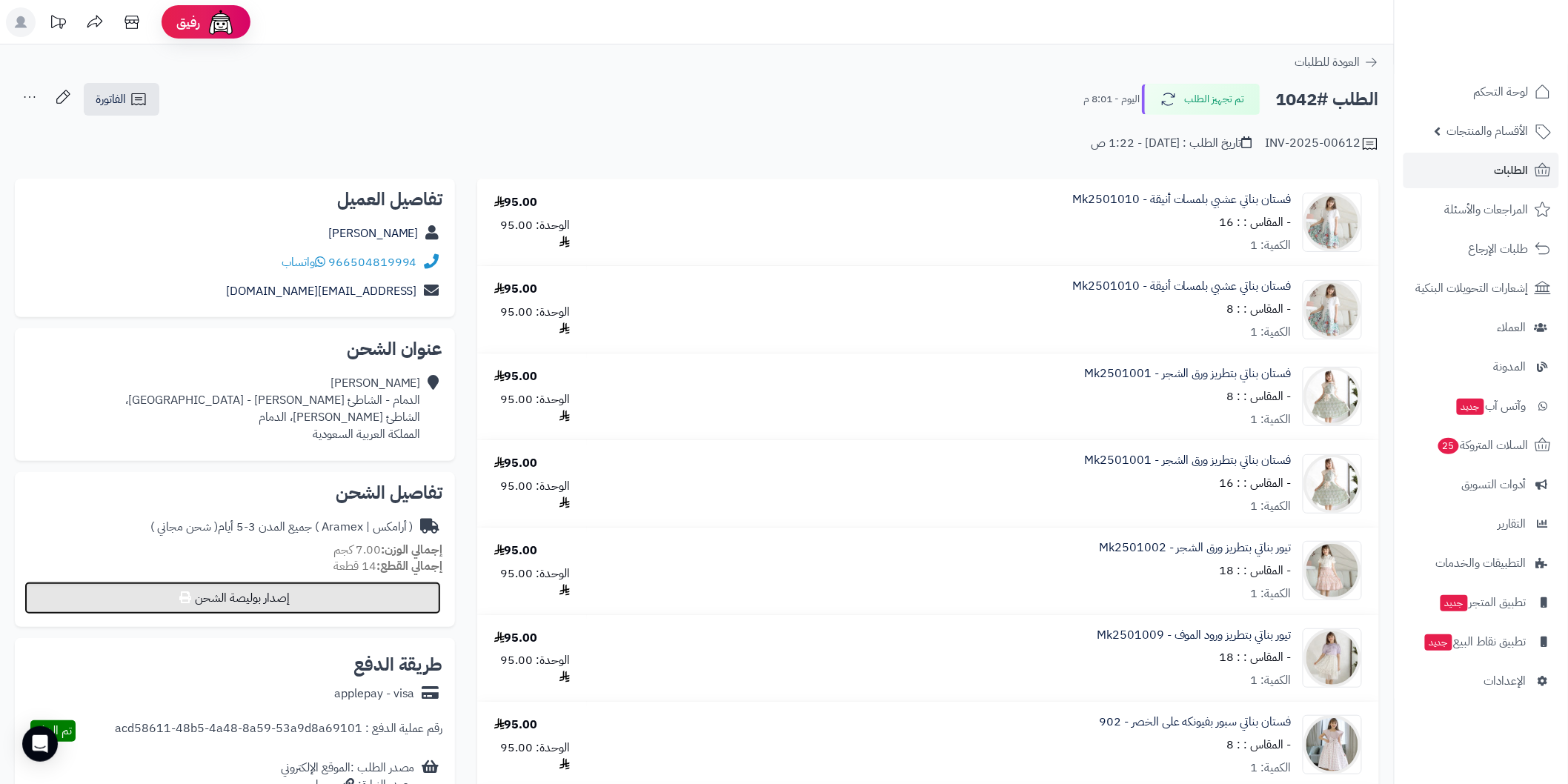
click at [283, 595] on button "إصدار بوليصة الشحن" at bounding box center [232, 597] width 416 height 33
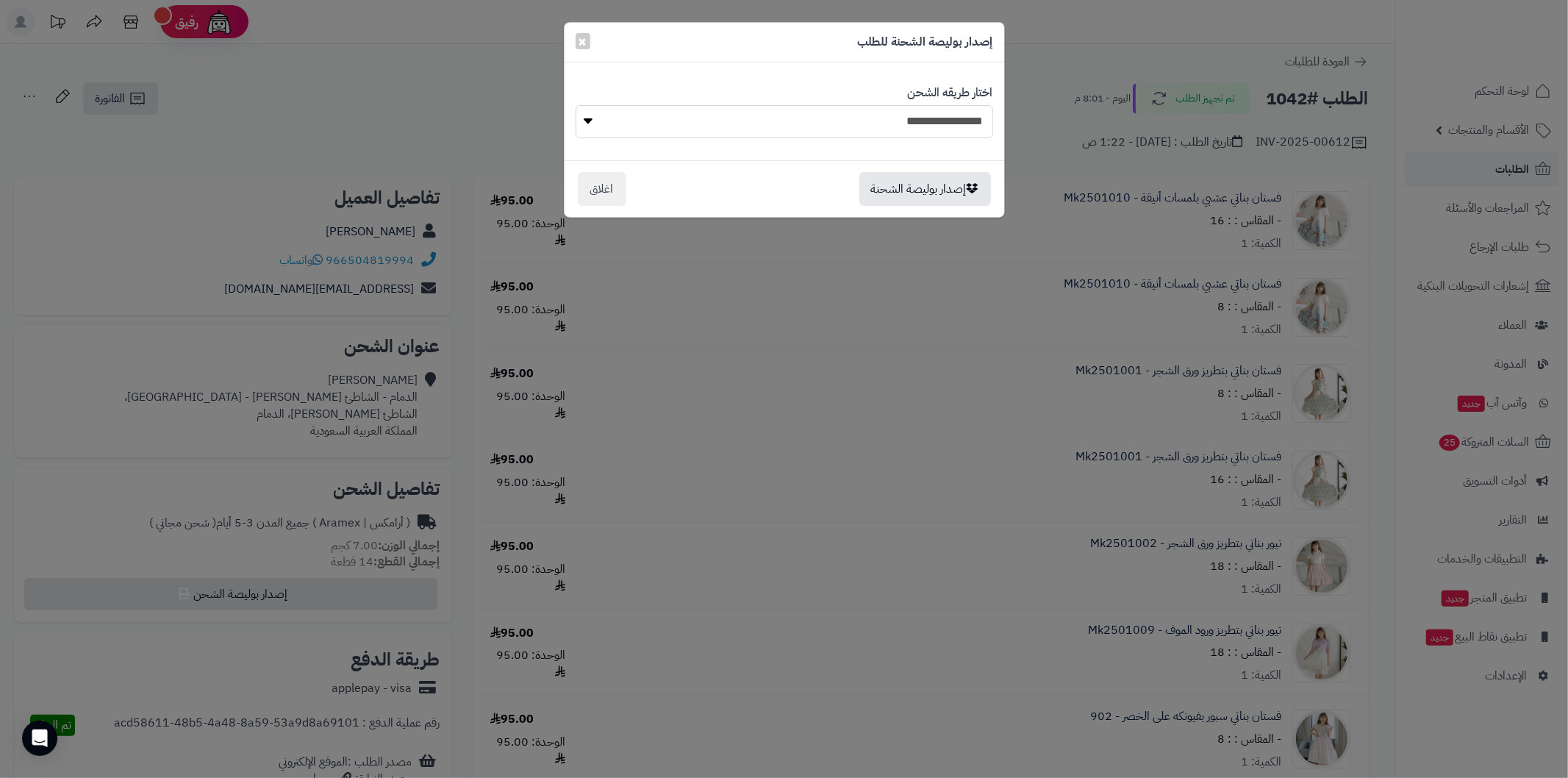
click at [856, 113] on select "**********" at bounding box center [784, 121] width 417 height 33
select select "******"
click at [576, 105] on select "**********" at bounding box center [784, 121] width 417 height 33
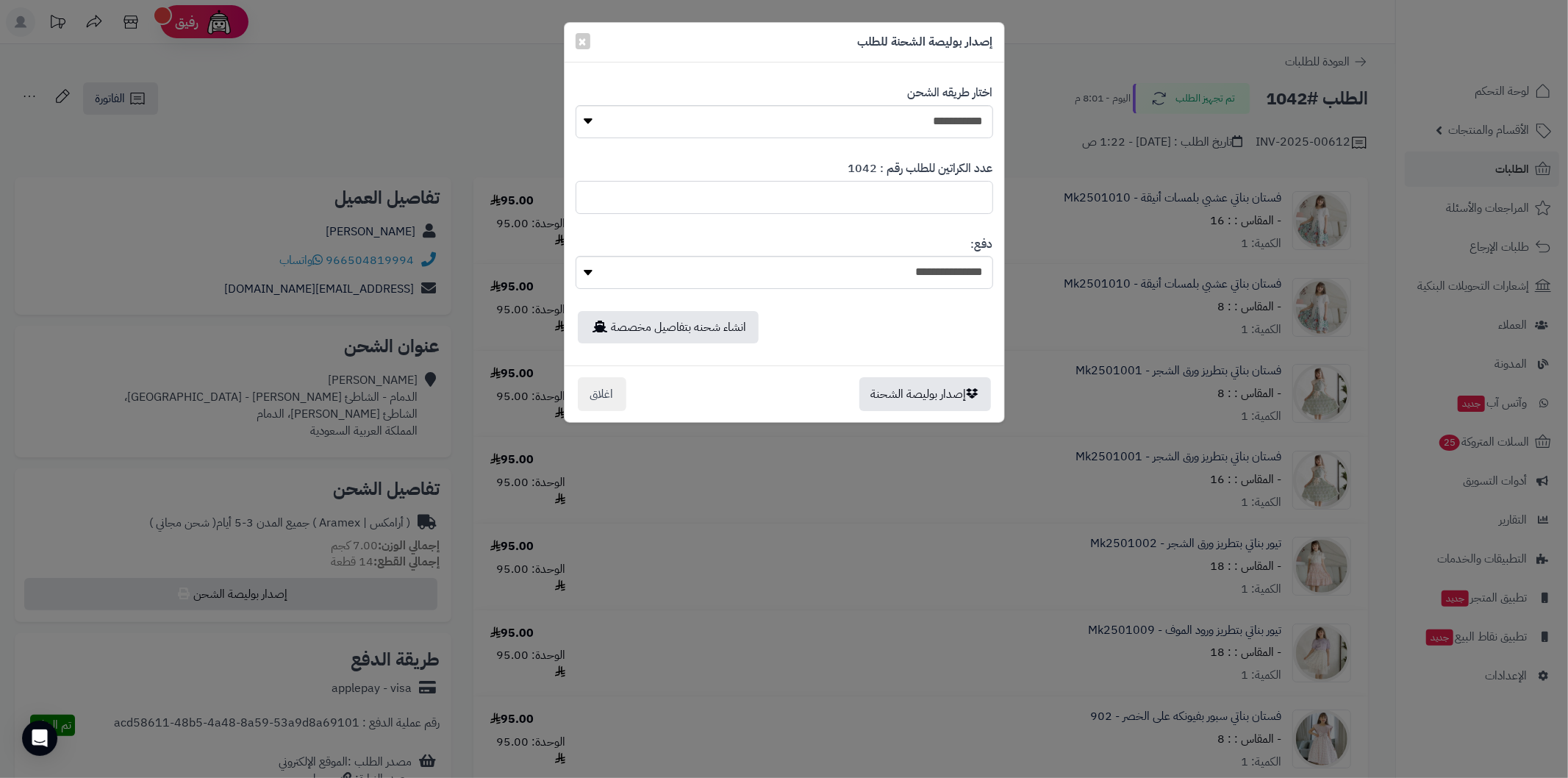
click at [873, 195] on input "*" at bounding box center [784, 197] width 417 height 33
click at [588, 190] on input "*" at bounding box center [784, 197] width 417 height 33
type input "*"
click at [588, 200] on input "*" at bounding box center [784, 197] width 417 height 33
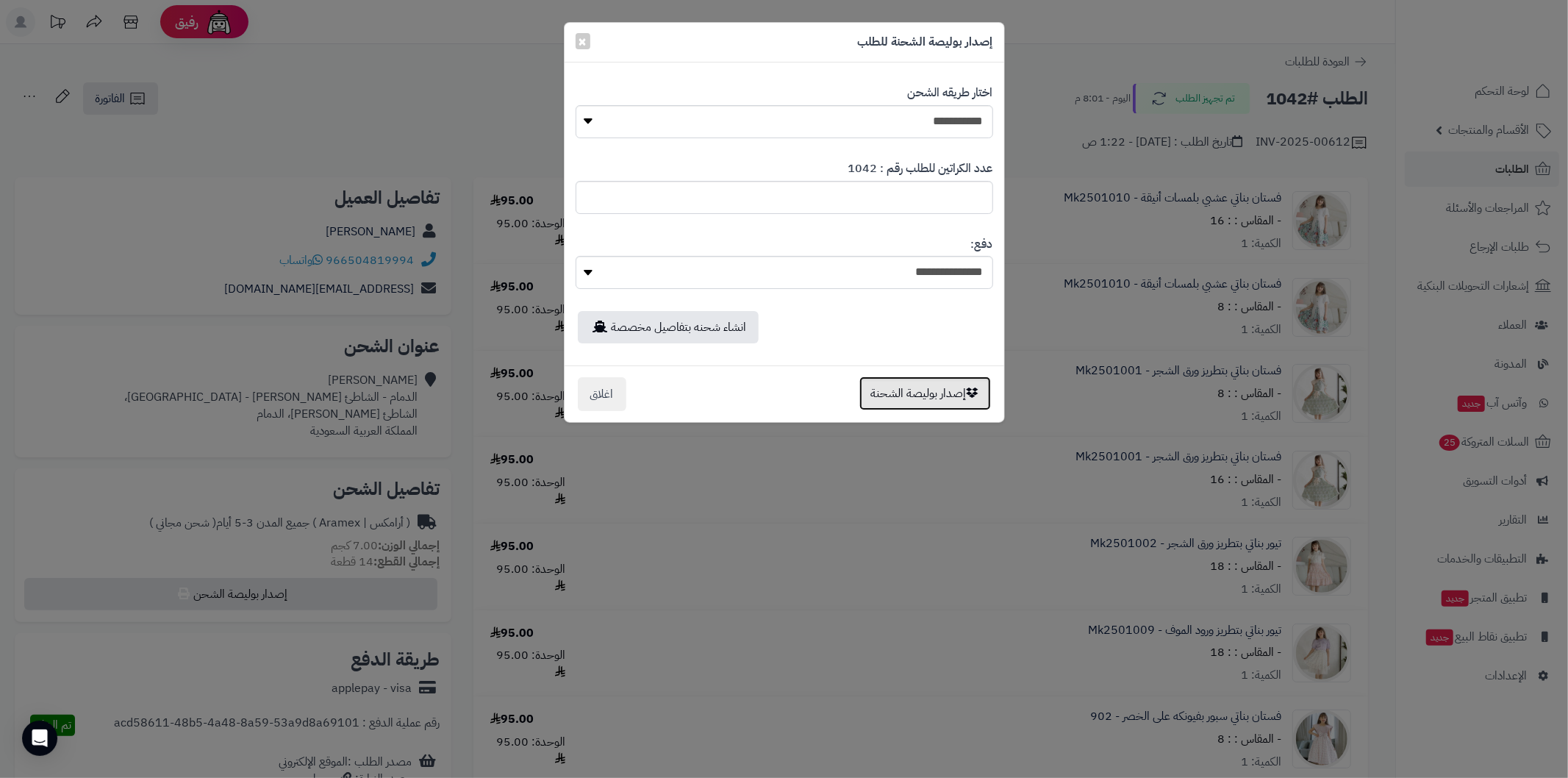
click at [951, 395] on button "إصدار بوليصة الشحنة" at bounding box center [925, 393] width 132 height 34
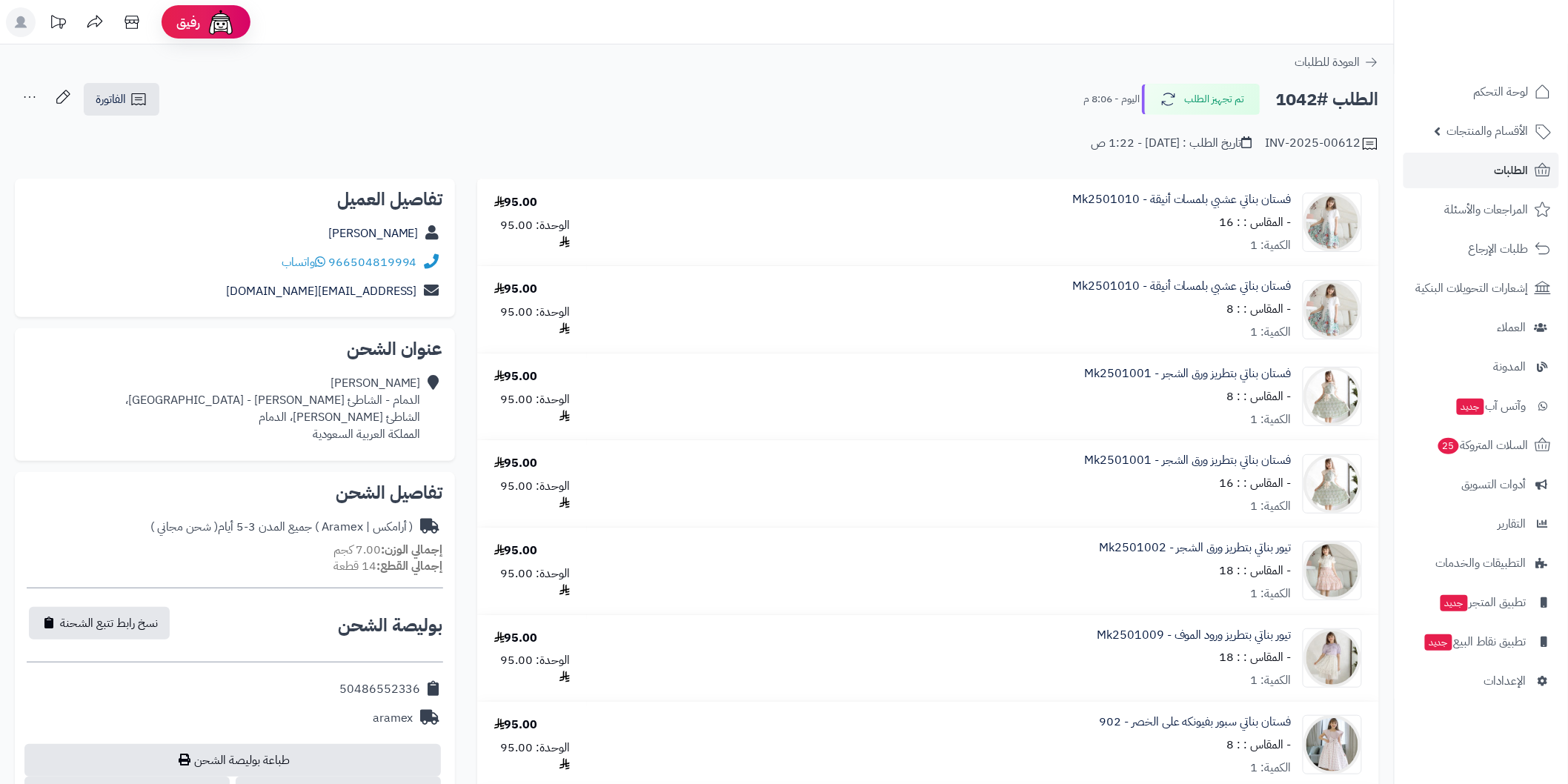
scroll to position [54, 0]
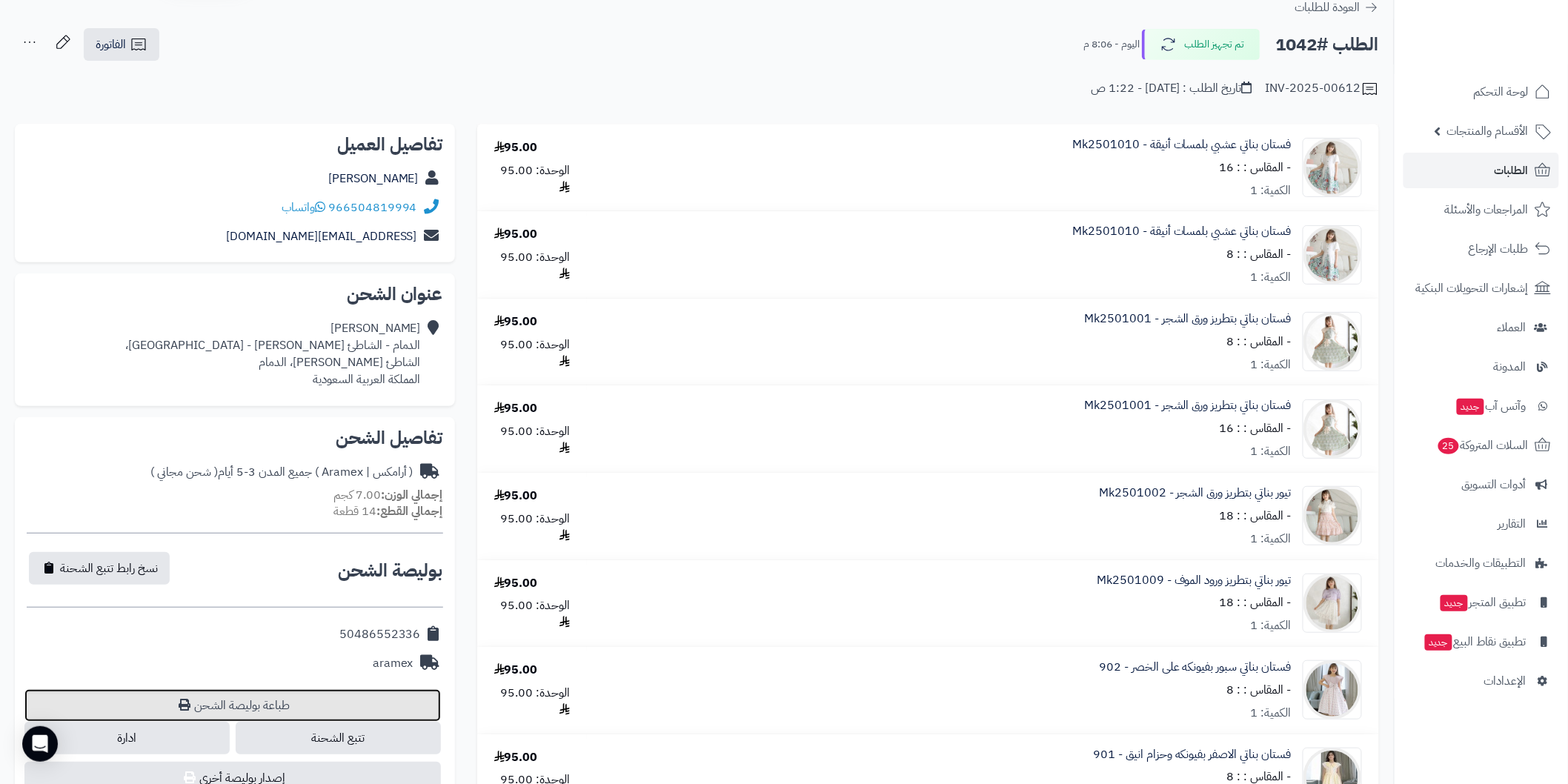
click at [327, 695] on link "طباعة بوليصة الشحن" at bounding box center [232, 705] width 416 height 33
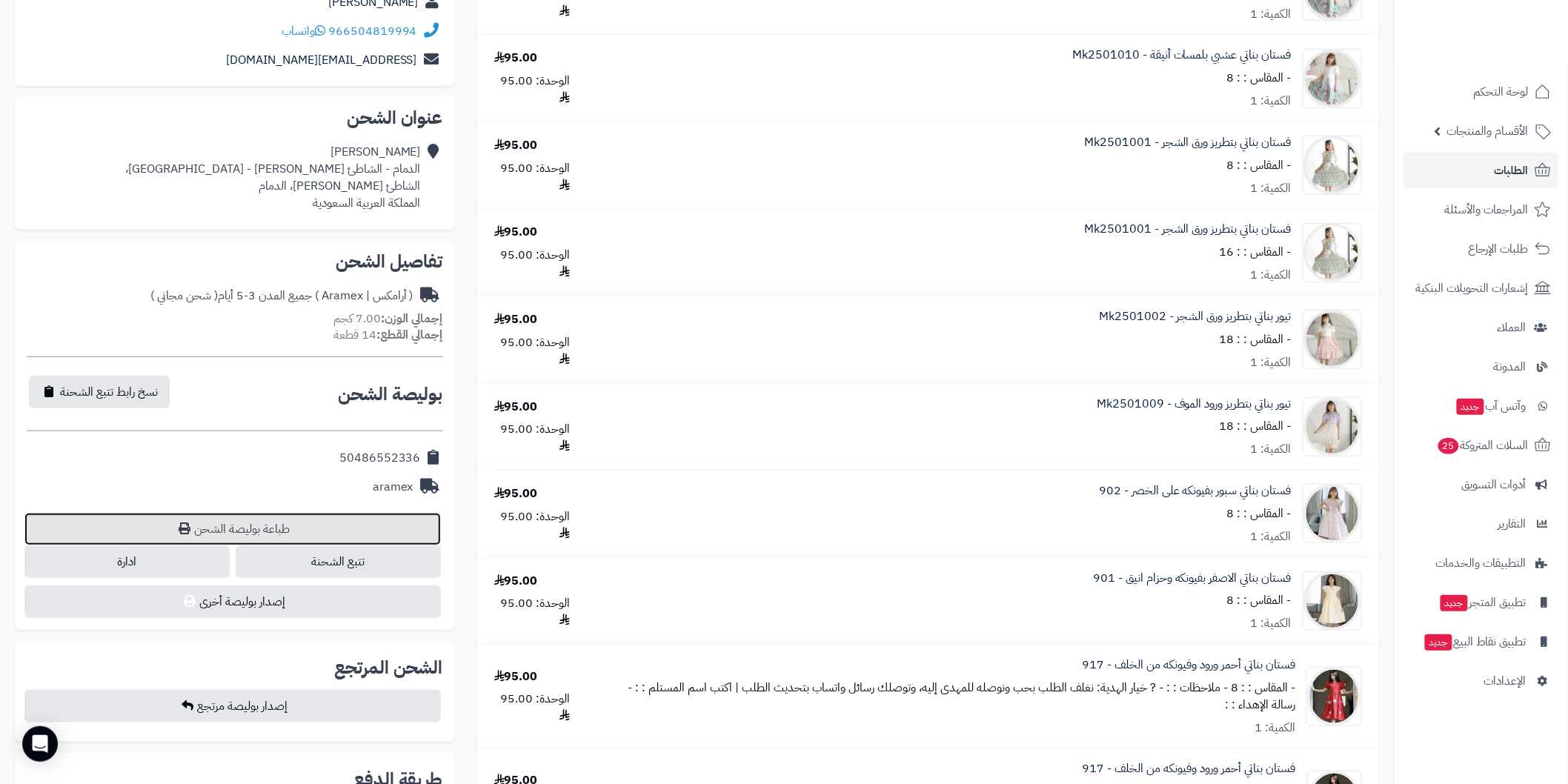
scroll to position [0, 0]
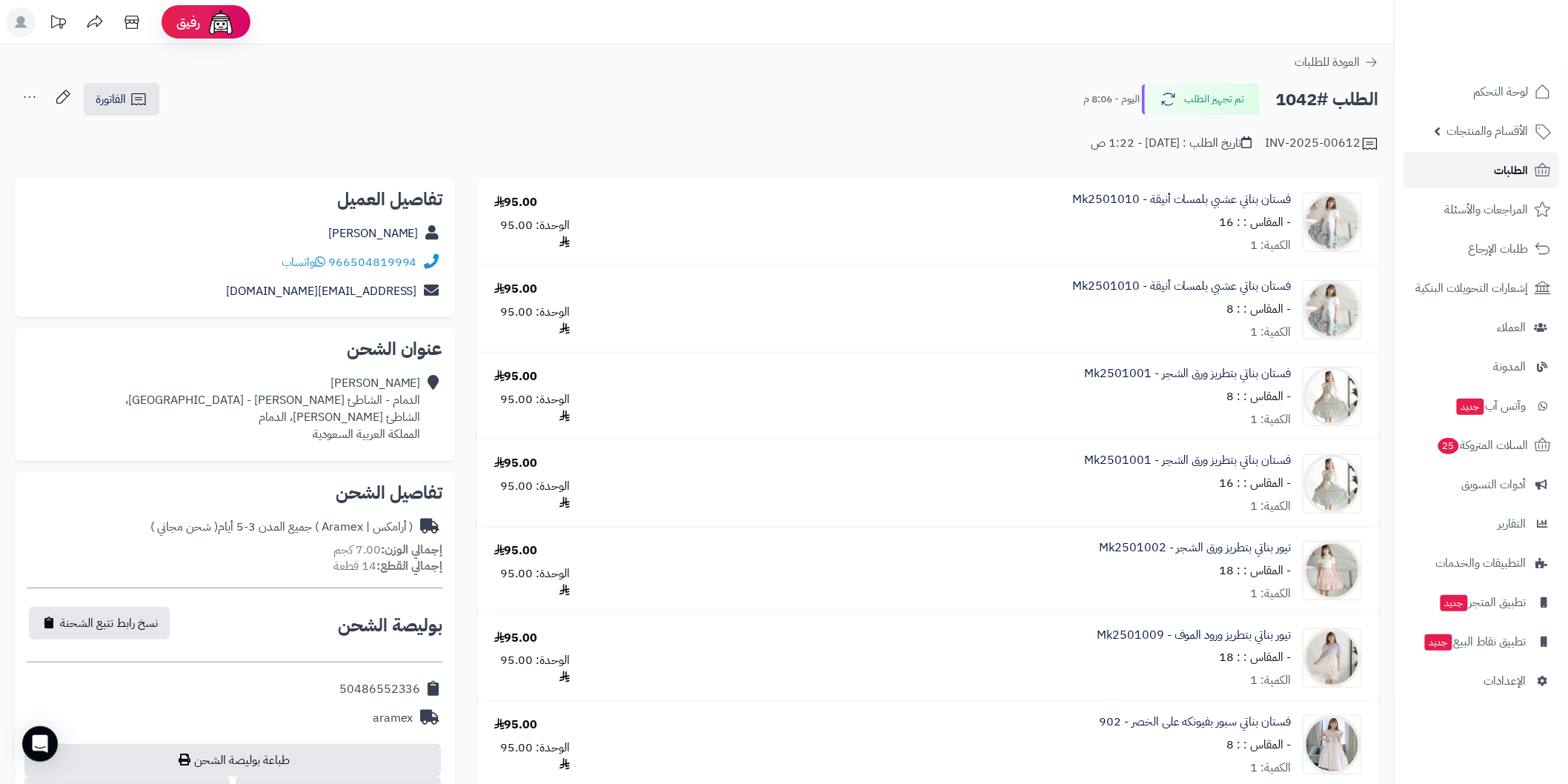
click at [1513, 168] on span "الطلبات" at bounding box center [1512, 170] width 34 height 21
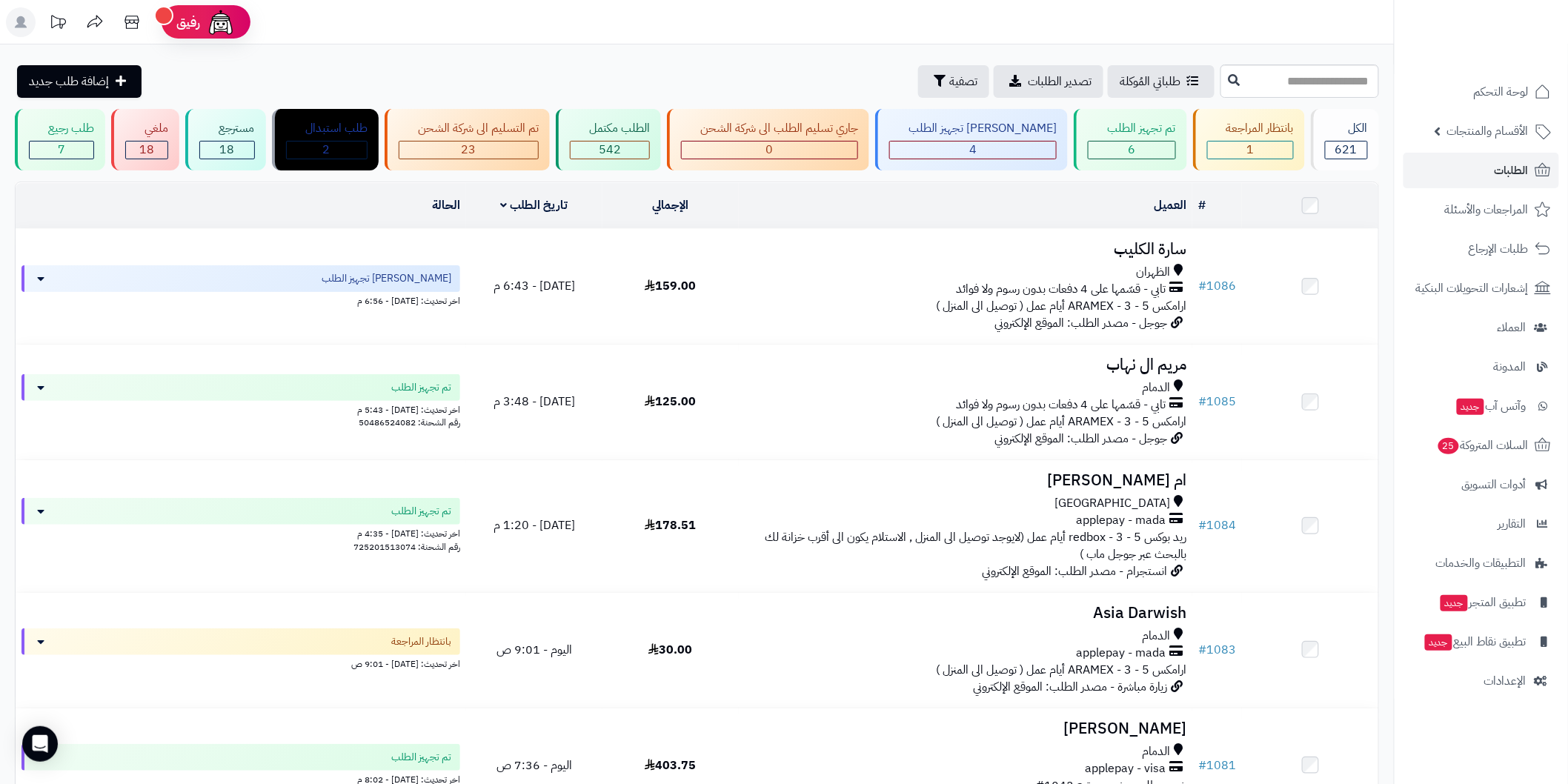
scroll to position [13, 0]
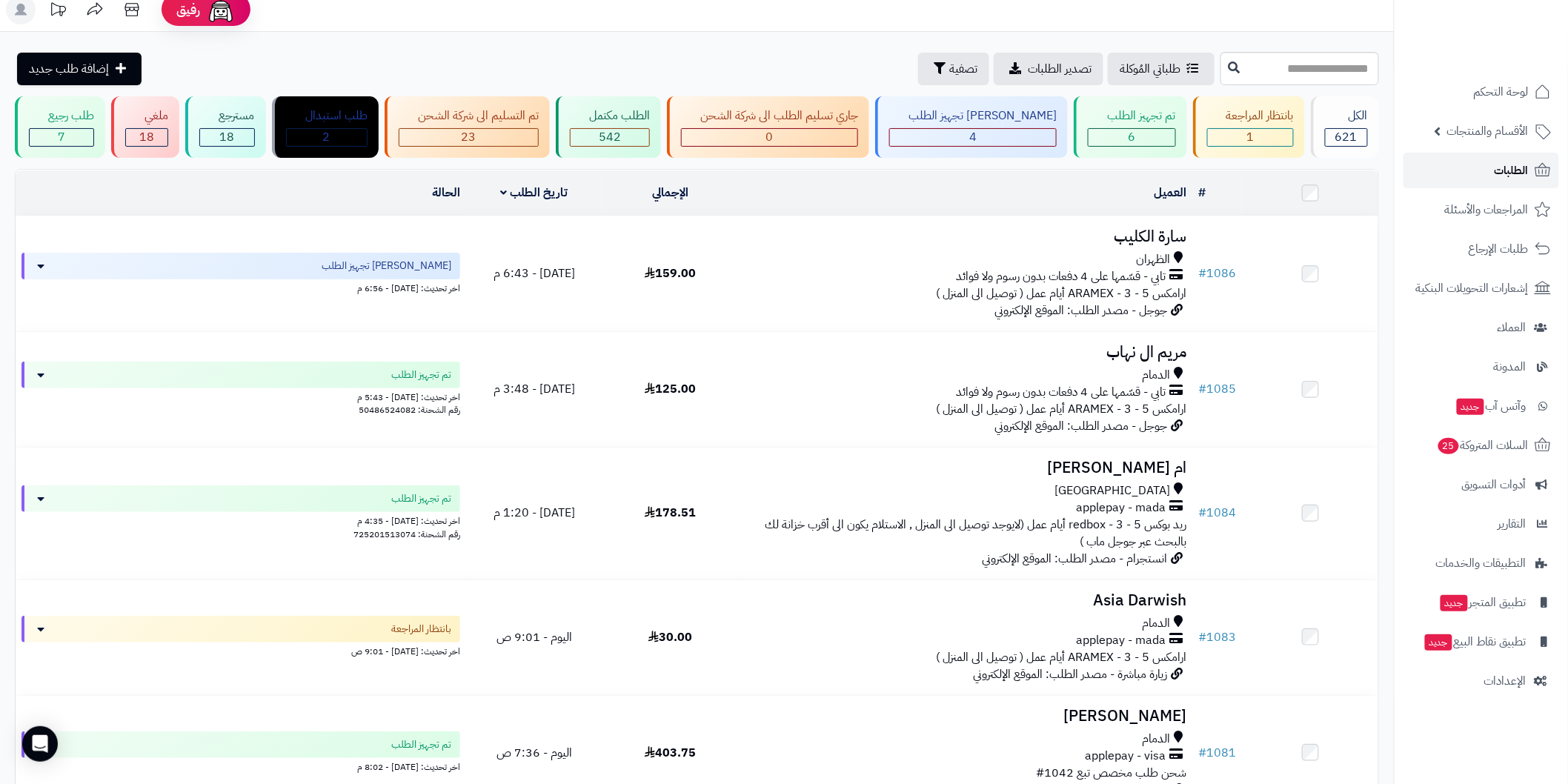
click at [1484, 166] on link "الطلبات" at bounding box center [1481, 171] width 155 height 36
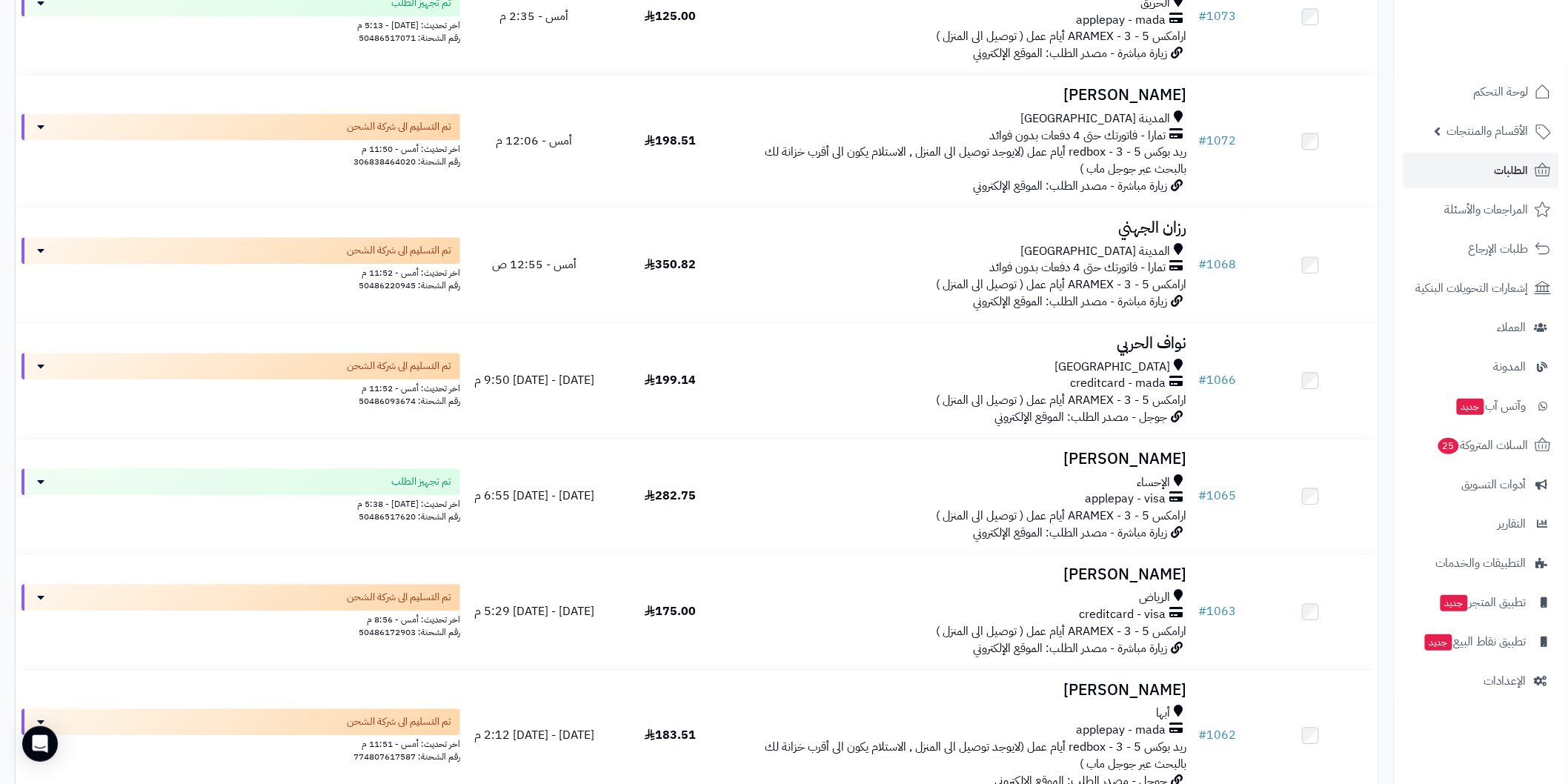
scroll to position [1397, 0]
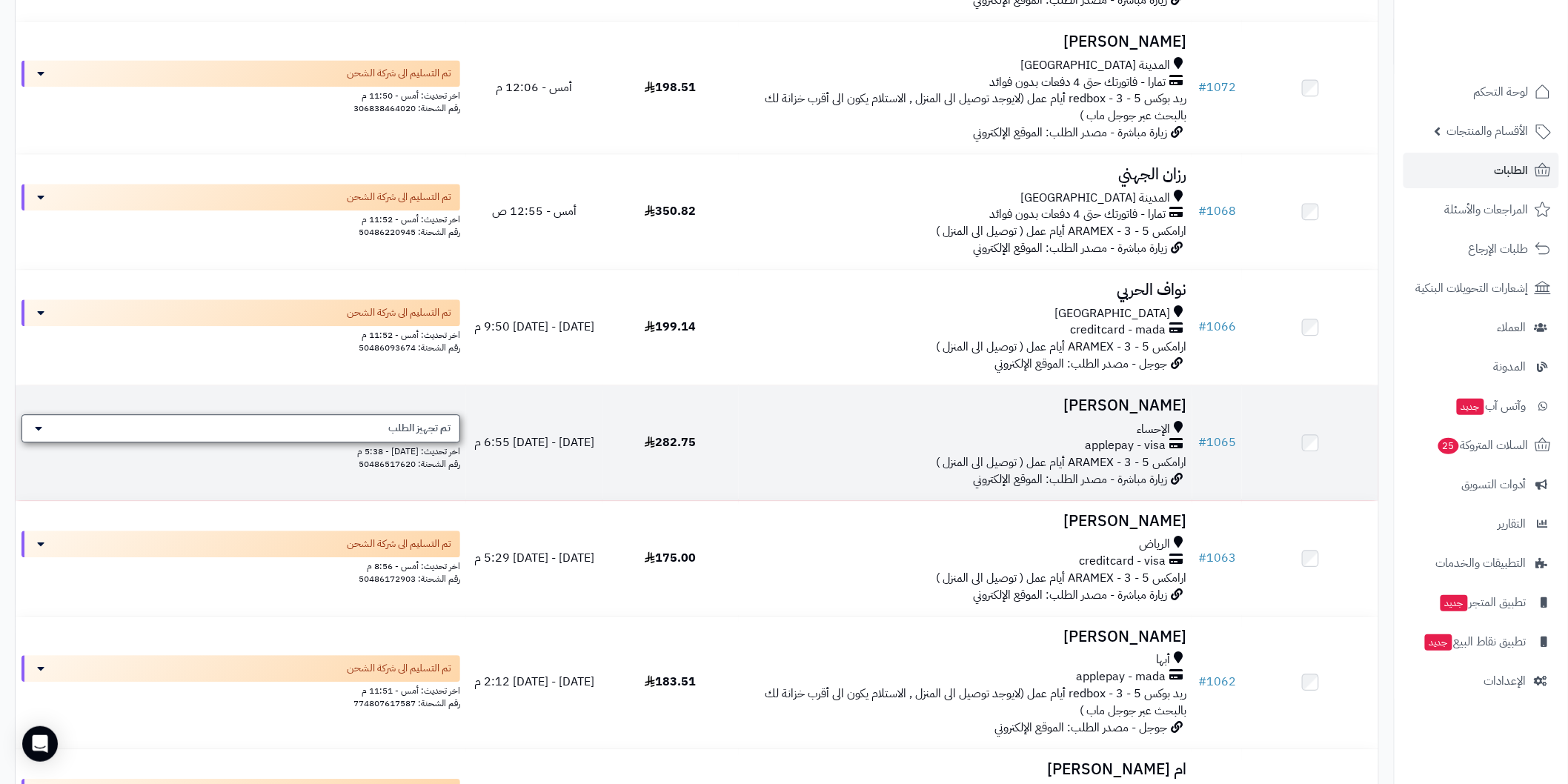
click at [47, 435] on div "تم تجهيز الطلب" at bounding box center [240, 429] width 438 height 29
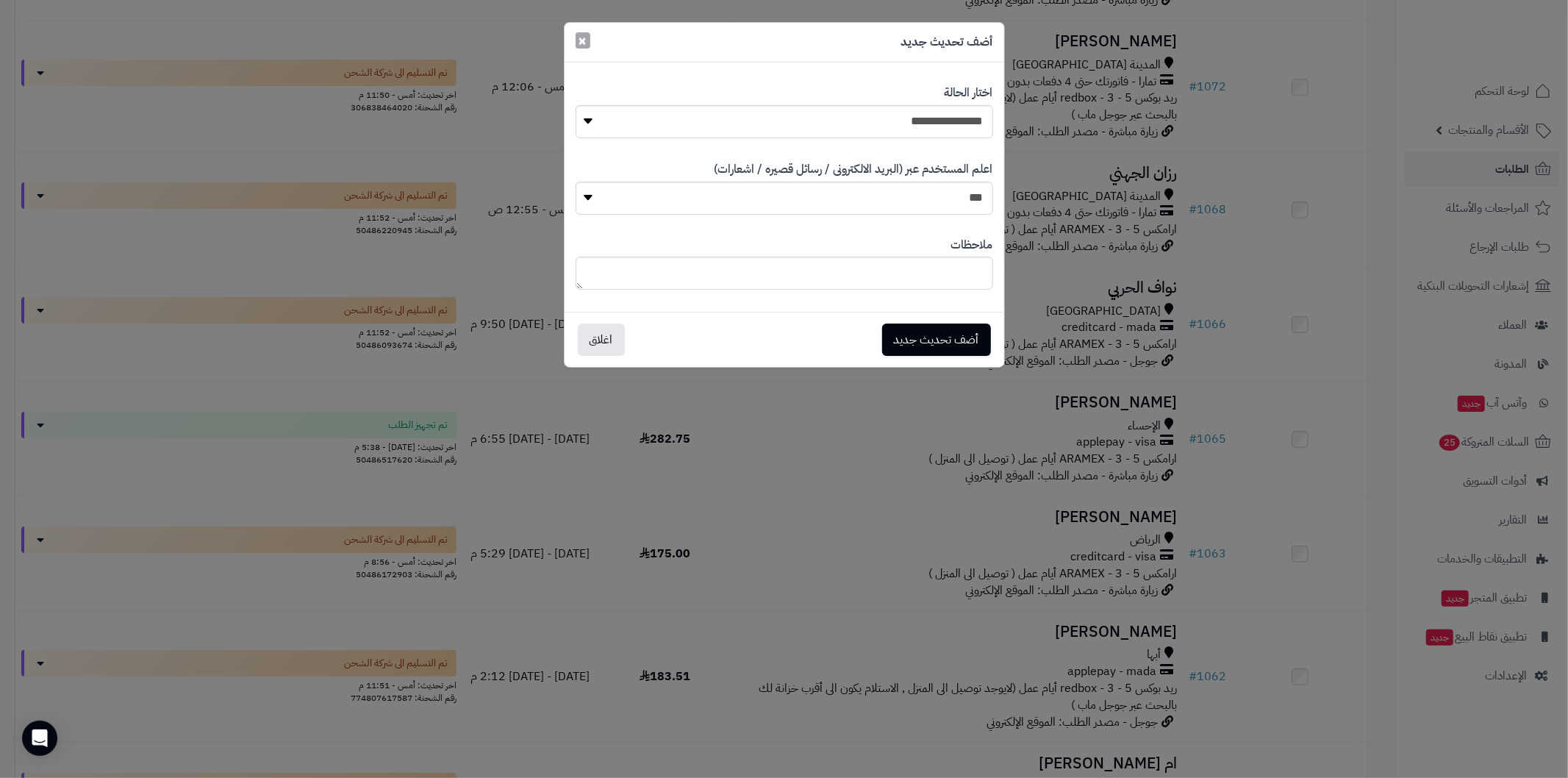
click at [583, 44] on span "×" at bounding box center [583, 40] width 9 height 22
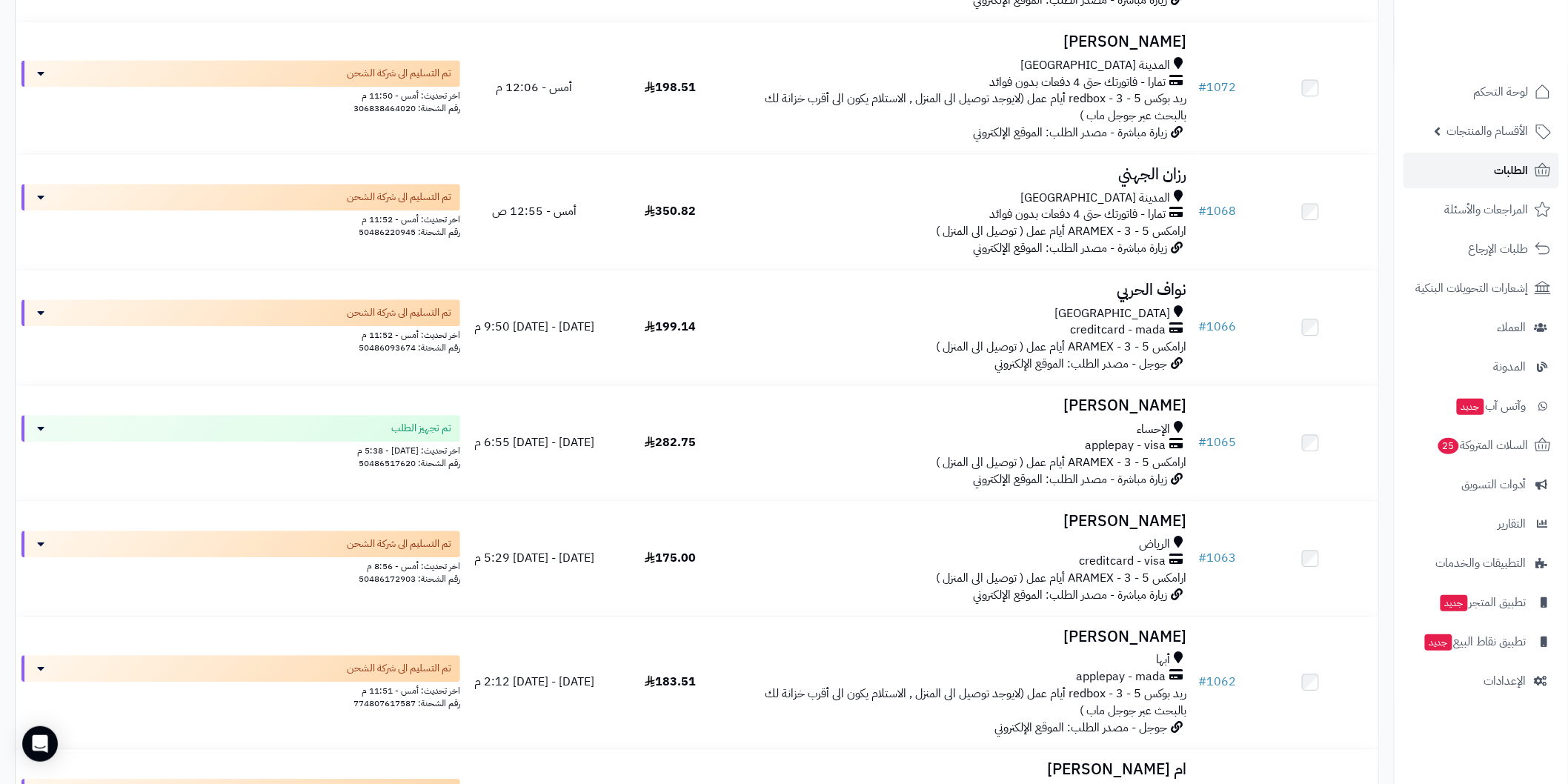
click at [1495, 176] on span "الطلبات" at bounding box center [1512, 170] width 34 height 21
